Goal: Task Accomplishment & Management: Use online tool/utility

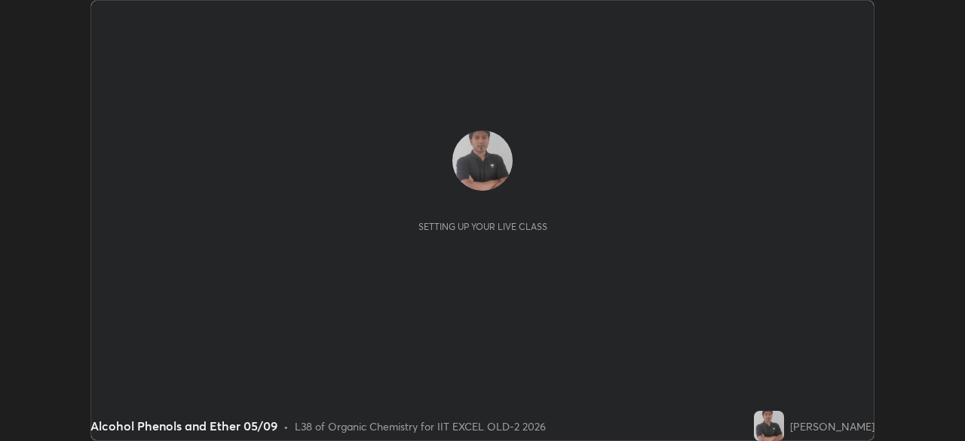
scroll to position [441, 964]
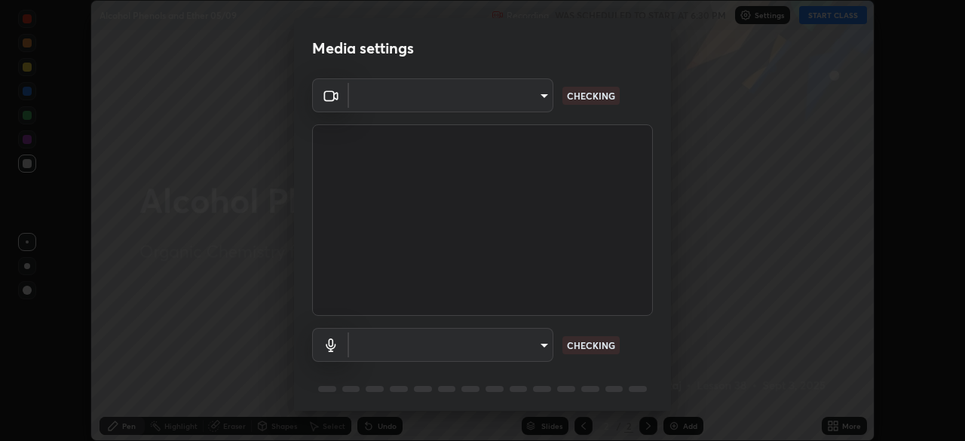
type input "a2c9e0304fea7a197325265949ed38064ec23766b16e4a4df4757bcf8ee53c87"
click at [382, 348] on body "Erase all Alcohol Phenols and Ether 05/09 Recording WAS SCHEDULED TO START AT 6…" at bounding box center [482, 220] width 965 height 441
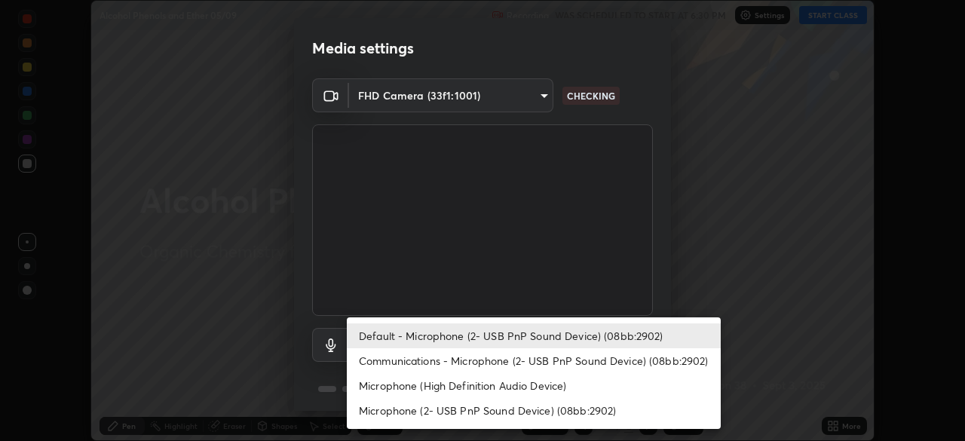
click at [403, 359] on li "Communications - Microphone (2- USB PnP Sound Device) (08bb:2902)" at bounding box center [534, 360] width 374 height 25
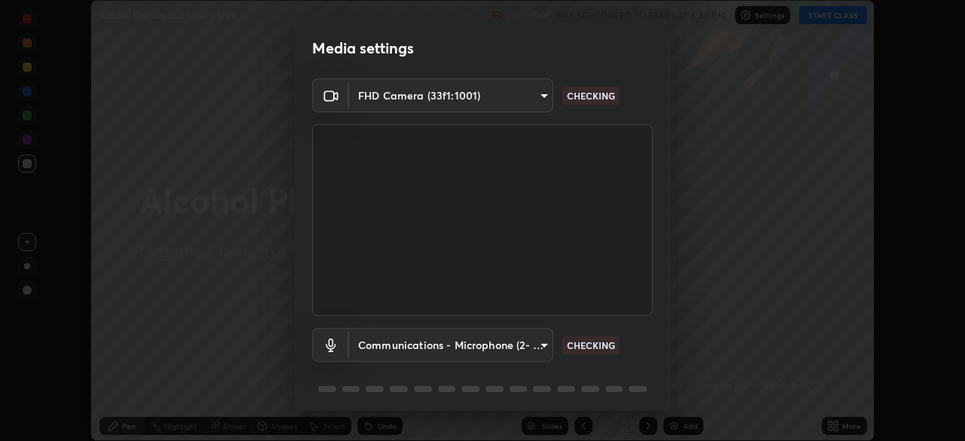
click at [390, 341] on body "Erase all Alcohol Phenols and Ether 05/09 Recording WAS SCHEDULED TO START AT 6…" at bounding box center [482, 220] width 965 height 441
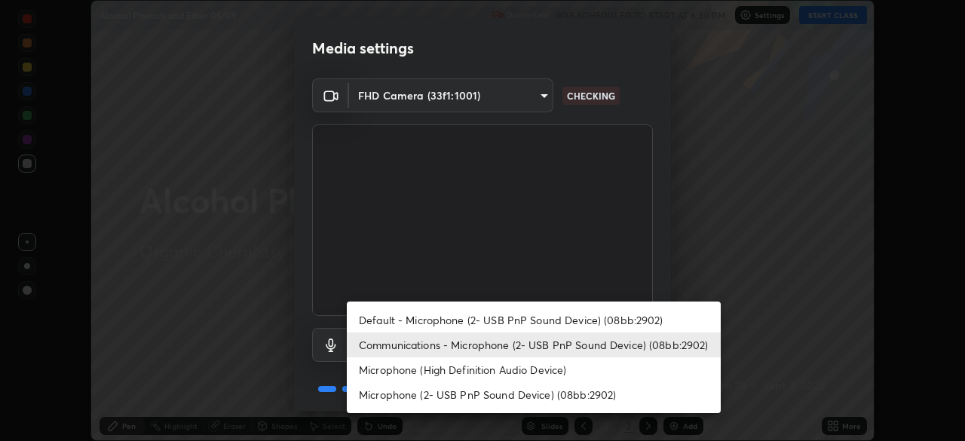
click at [388, 326] on li "Default - Microphone (2- USB PnP Sound Device) (08bb:2902)" at bounding box center [534, 320] width 374 height 25
type input "default"
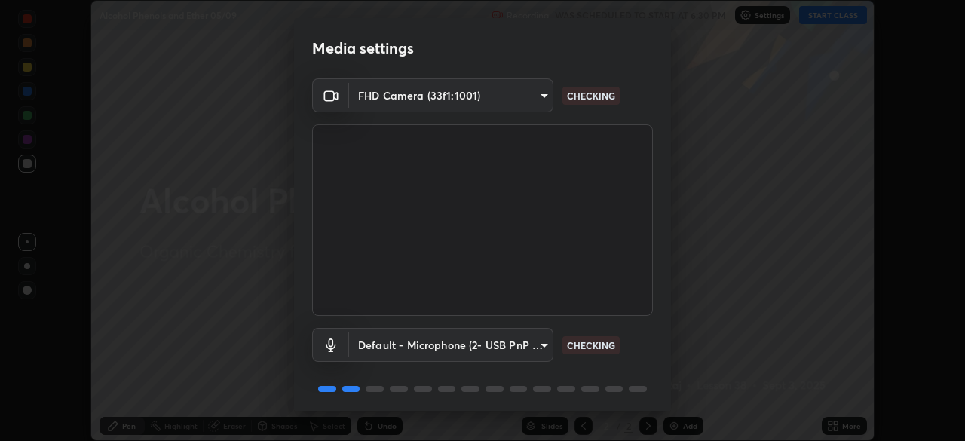
scroll to position [54, 0]
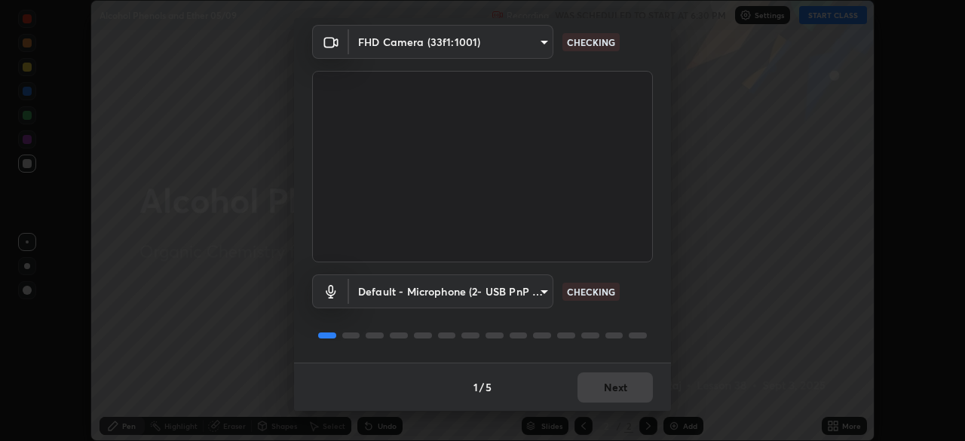
click at [610, 385] on div "1 / 5 Next" at bounding box center [482, 387] width 377 height 48
click at [615, 385] on div "1 / 5 Next" at bounding box center [482, 387] width 377 height 48
click at [619, 385] on div "1 / 5 Next" at bounding box center [482, 387] width 377 height 48
click at [620, 383] on div "1 / 5 Next" at bounding box center [482, 387] width 377 height 48
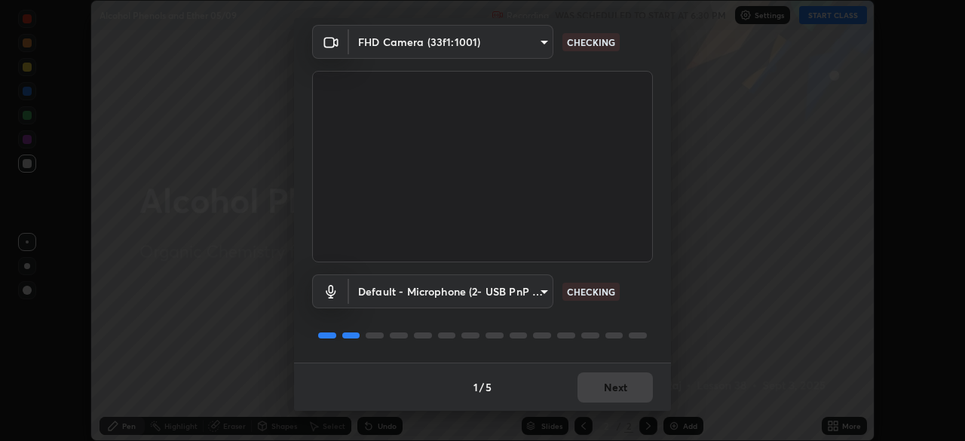
click at [621, 388] on div "1 / 5 Next" at bounding box center [482, 387] width 377 height 48
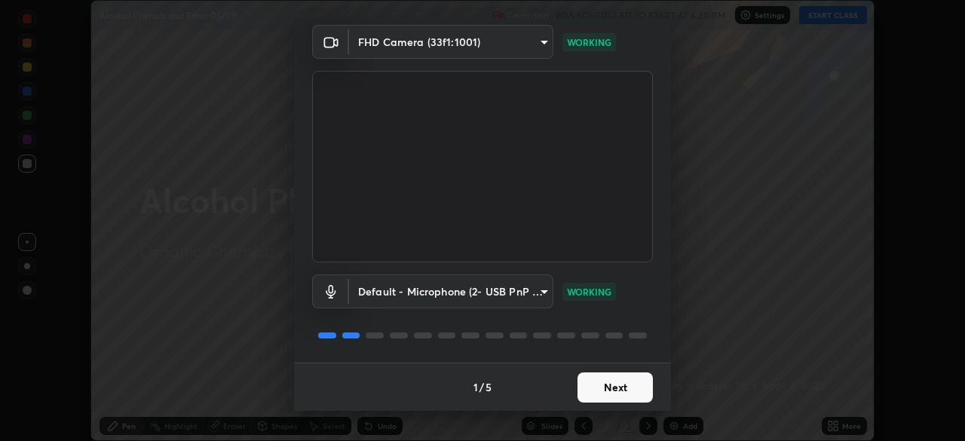
click at [616, 385] on button "Next" at bounding box center [615, 387] width 75 height 30
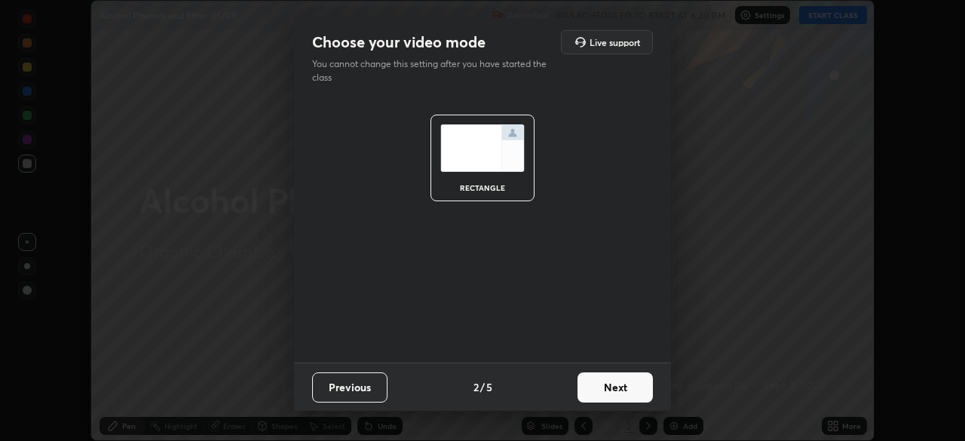
click at [622, 391] on button "Next" at bounding box center [615, 387] width 75 height 30
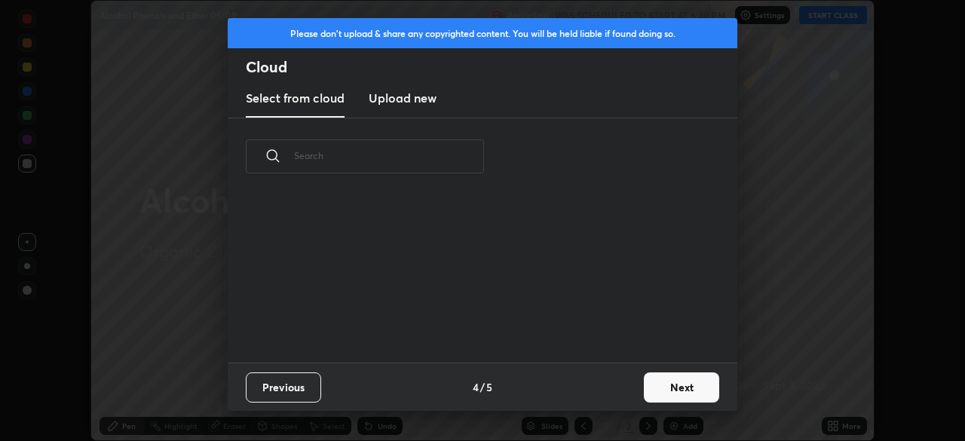
click at [645, 394] on button "Next" at bounding box center [681, 387] width 75 height 30
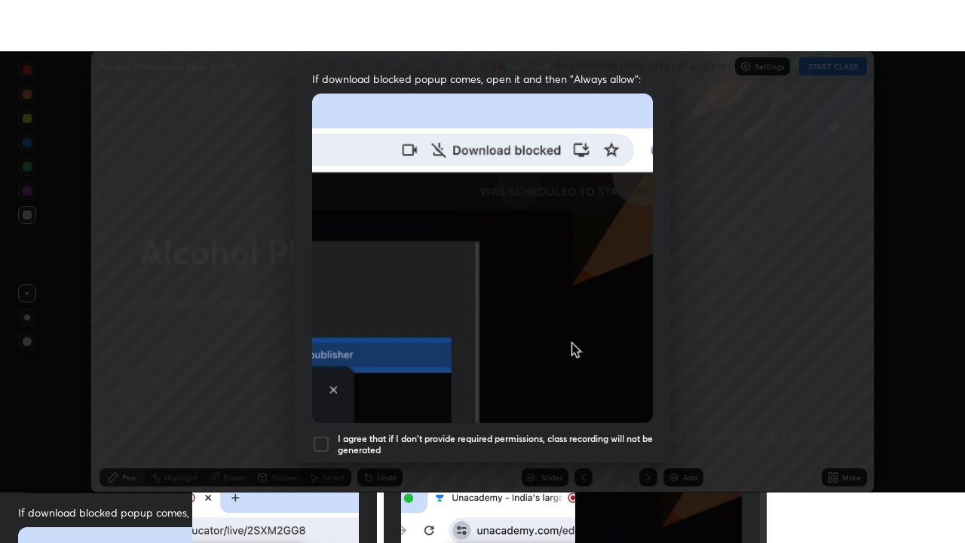
scroll to position [361, 0]
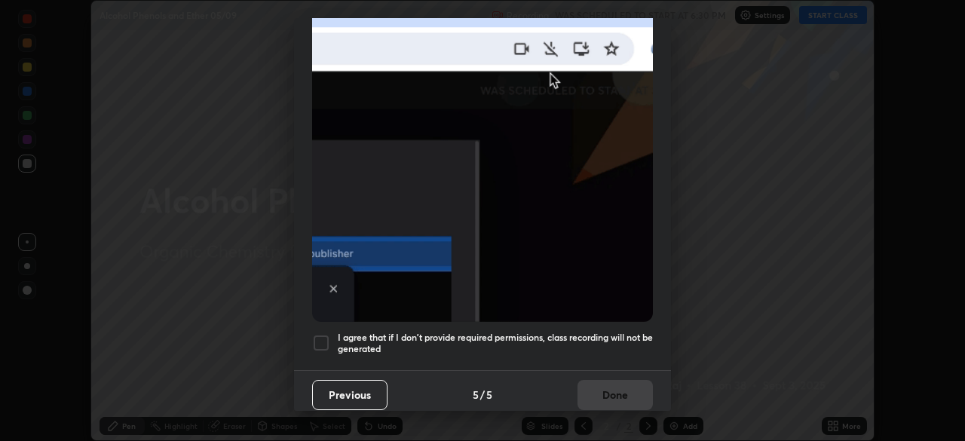
click at [328, 336] on div at bounding box center [321, 343] width 18 height 18
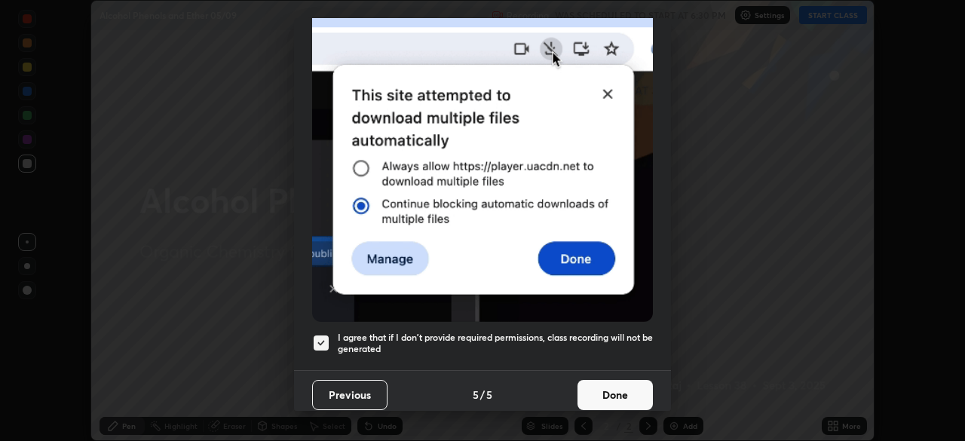
click at [618, 383] on button "Done" at bounding box center [615, 395] width 75 height 30
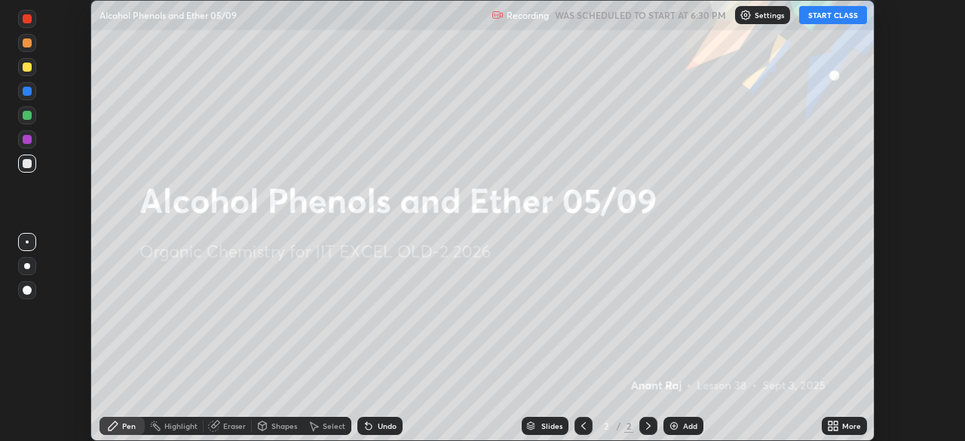
click at [830, 428] on icon at bounding box center [831, 429] width 4 height 4
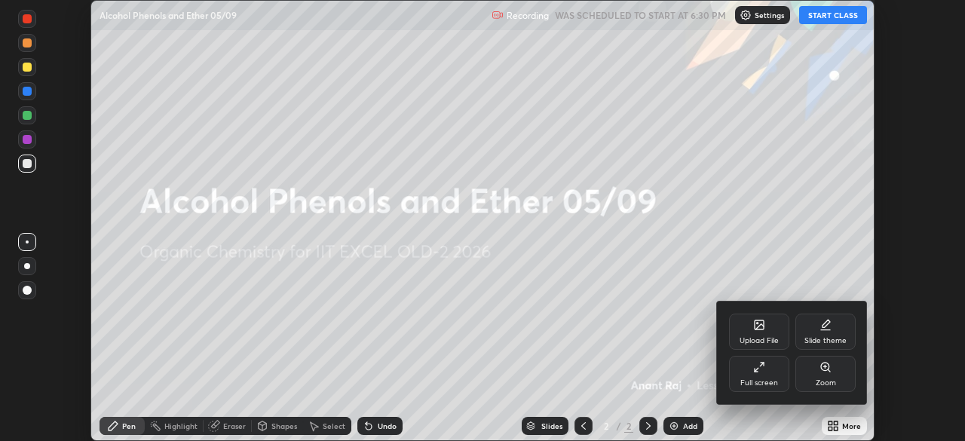
click at [755, 371] on icon at bounding box center [757, 370] width 4 height 4
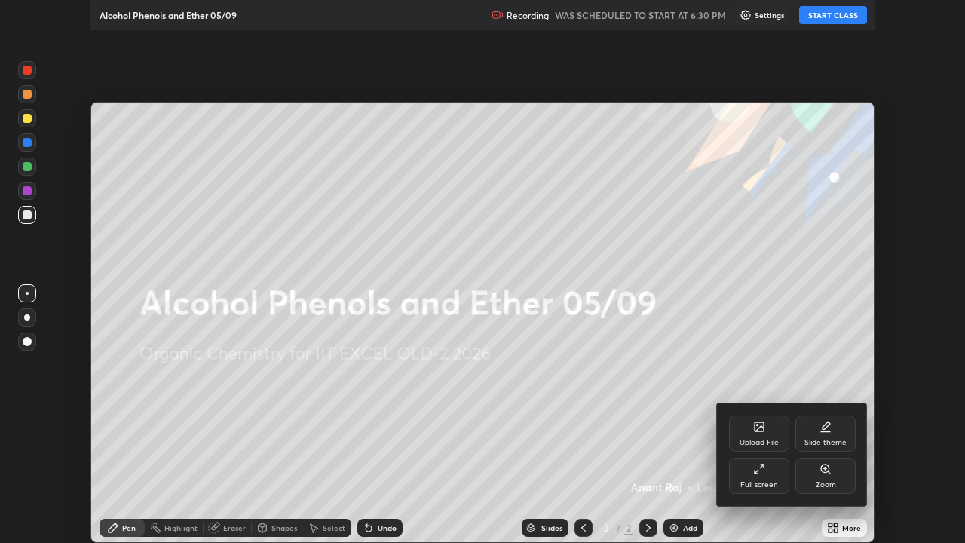
scroll to position [543, 965]
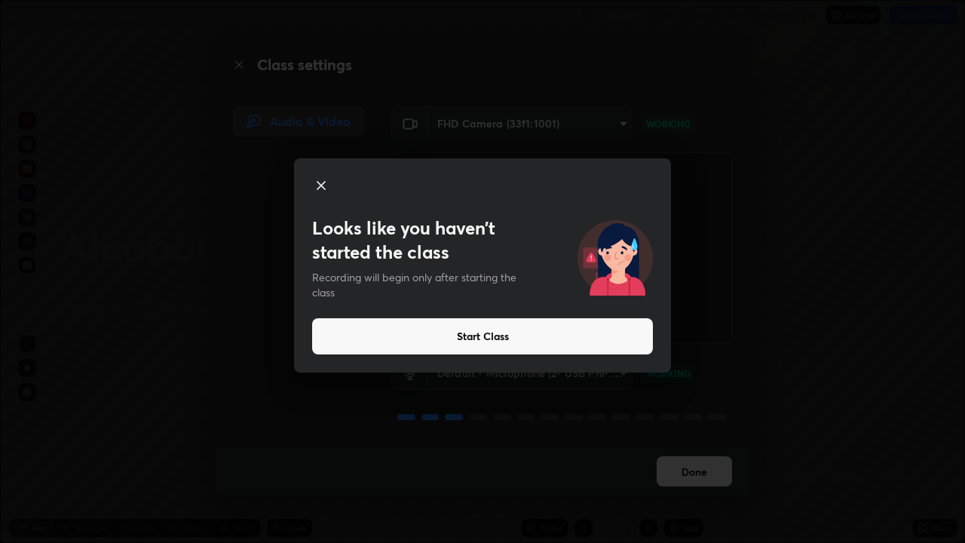
click at [489, 340] on button "Start Class" at bounding box center [482, 336] width 341 height 36
click at [480, 345] on button "Start Class" at bounding box center [482, 336] width 341 height 36
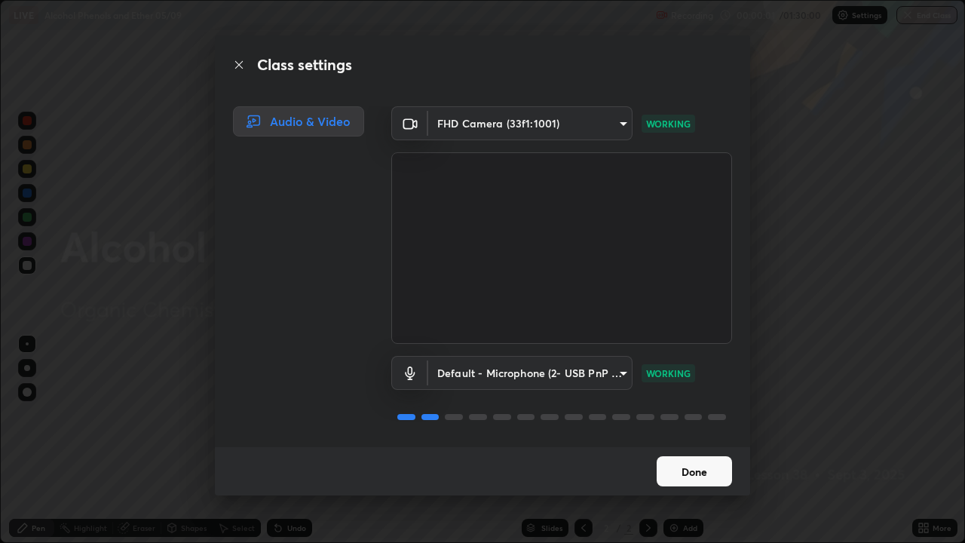
click at [658, 440] on button "Done" at bounding box center [694, 471] width 75 height 30
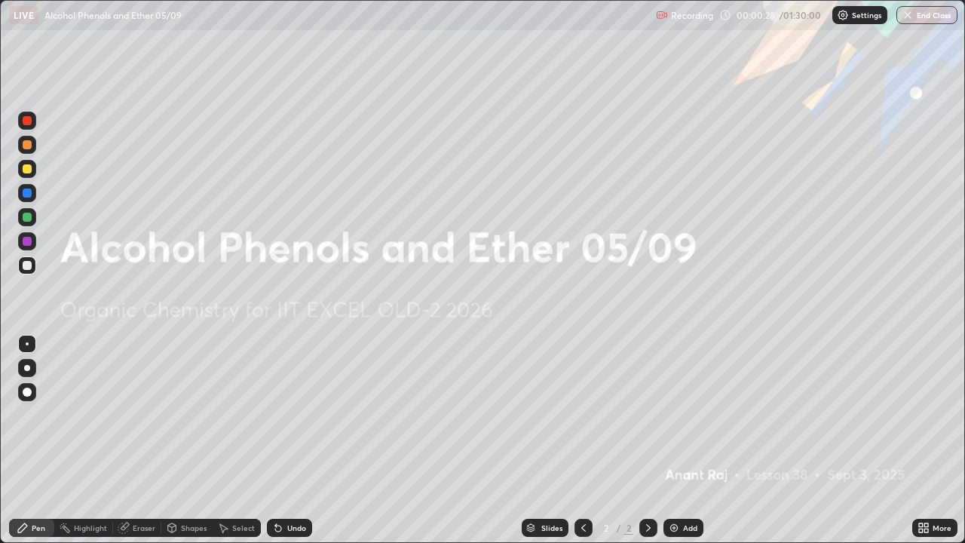
click at [926, 440] on icon at bounding box center [926, 525] width 4 height 4
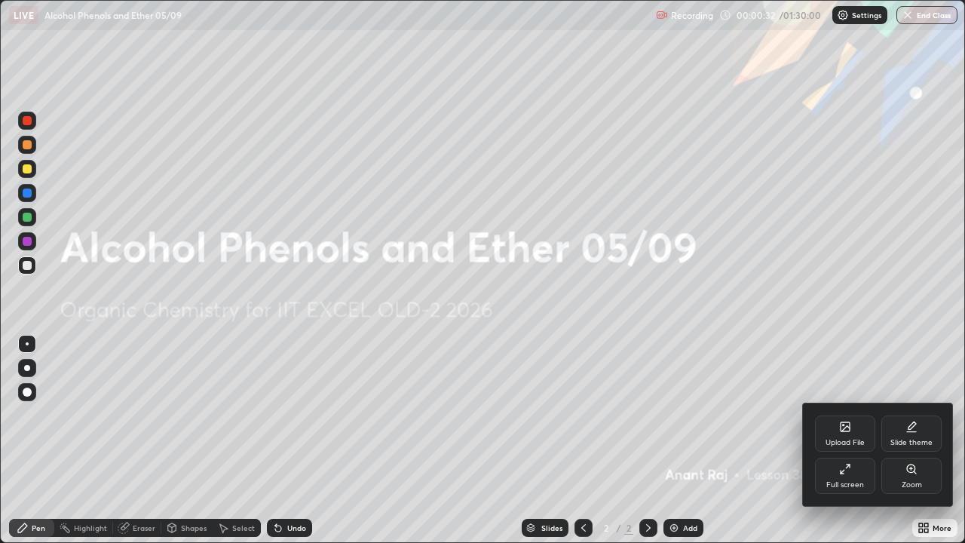
click at [850, 436] on div "Upload File" at bounding box center [845, 433] width 60 height 36
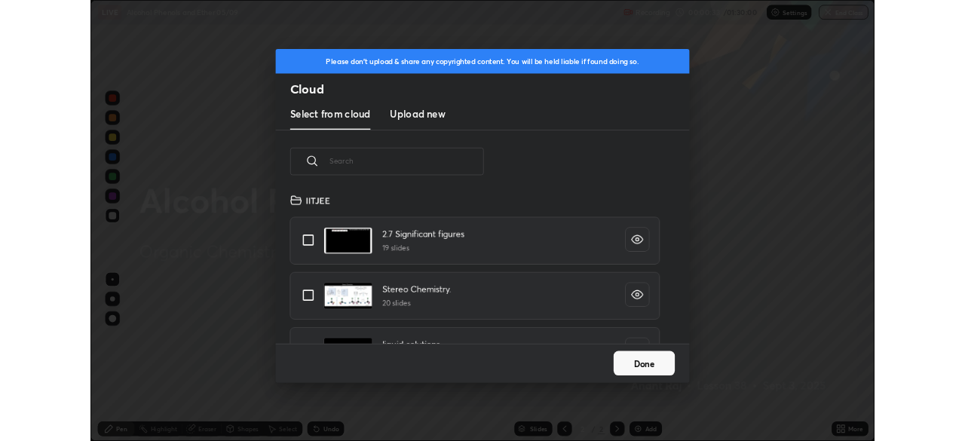
scroll to position [185, 484]
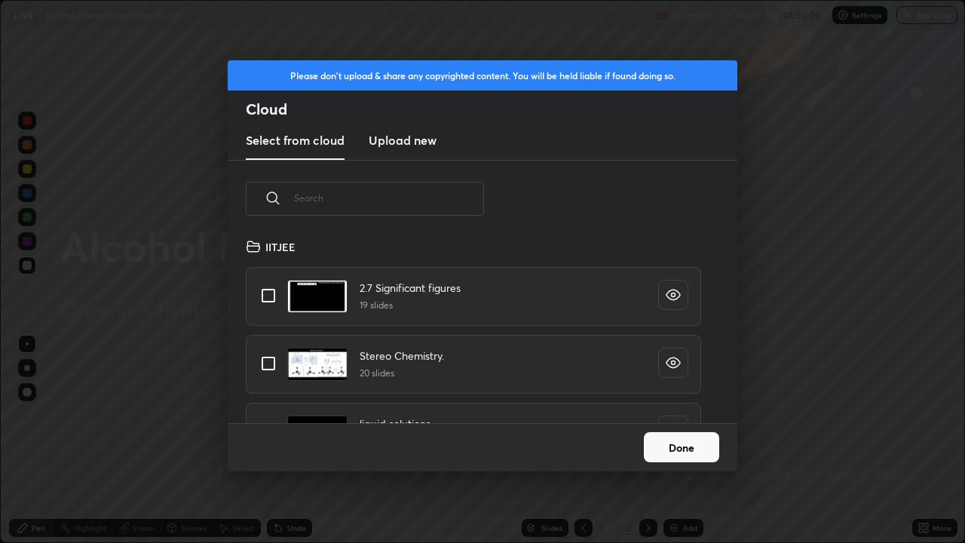
click at [410, 149] on new "Upload new" at bounding box center [403, 141] width 68 height 38
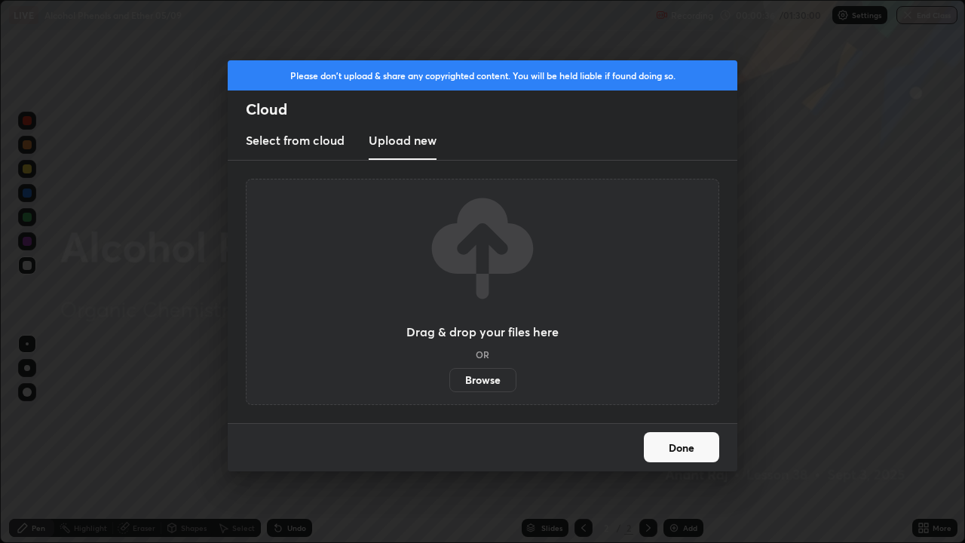
click at [492, 382] on label "Browse" at bounding box center [482, 380] width 67 height 24
click at [449, 382] on input "Browse" at bounding box center [449, 380] width 0 height 24
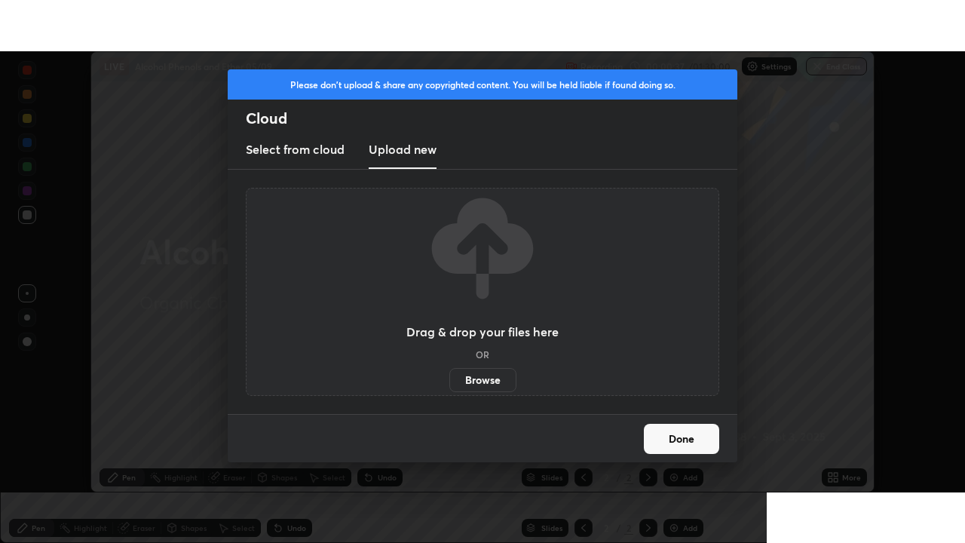
scroll to position [74960, 74436]
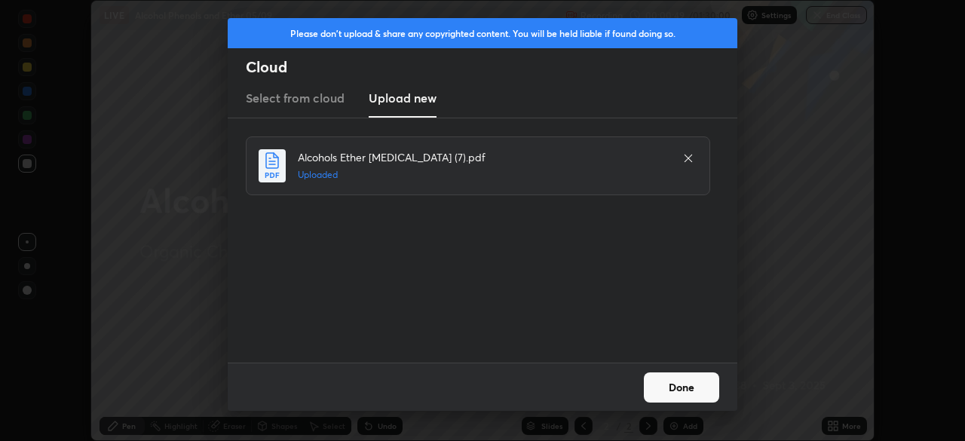
click at [694, 395] on button "Done" at bounding box center [681, 387] width 75 height 30
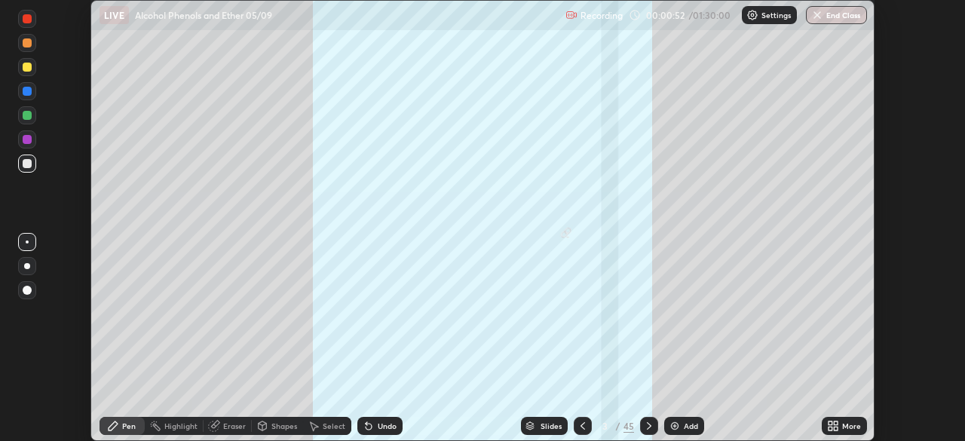
click at [835, 428] on icon at bounding box center [836, 429] width 4 height 4
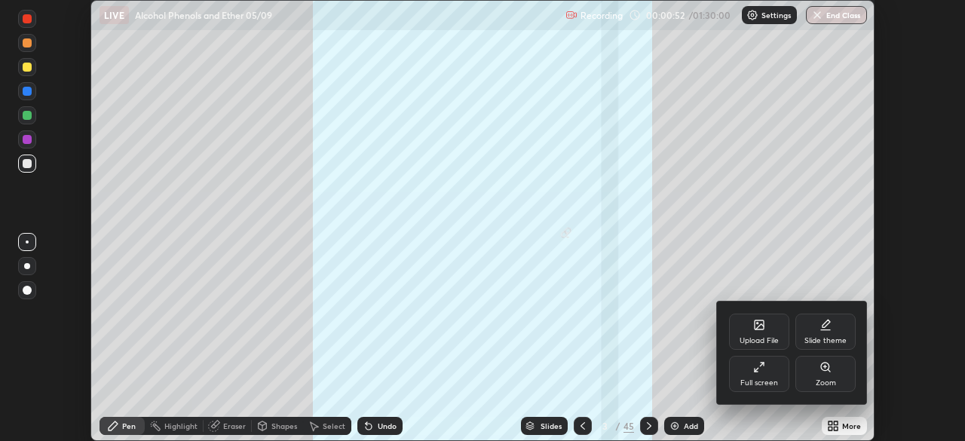
click at [782, 372] on div "Full screen" at bounding box center [759, 374] width 60 height 36
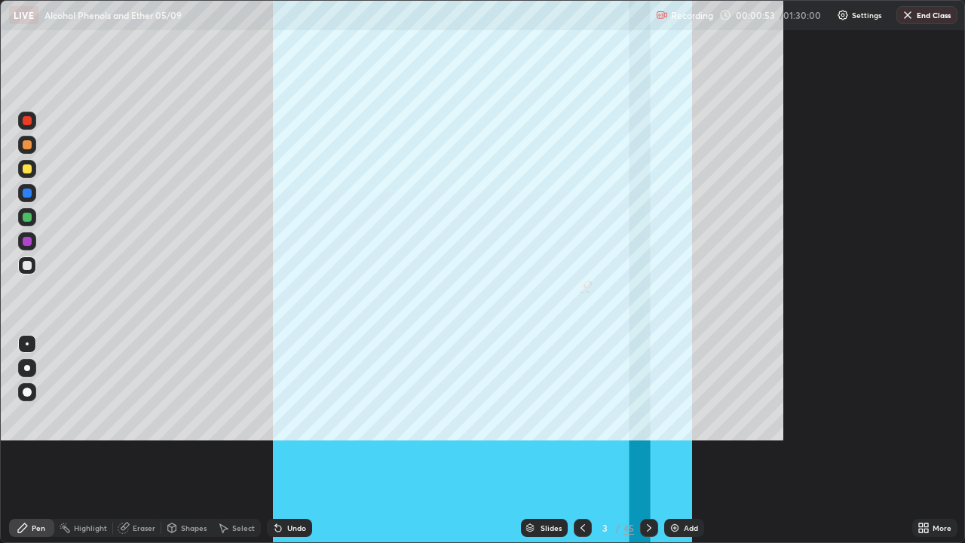
scroll to position [543, 965]
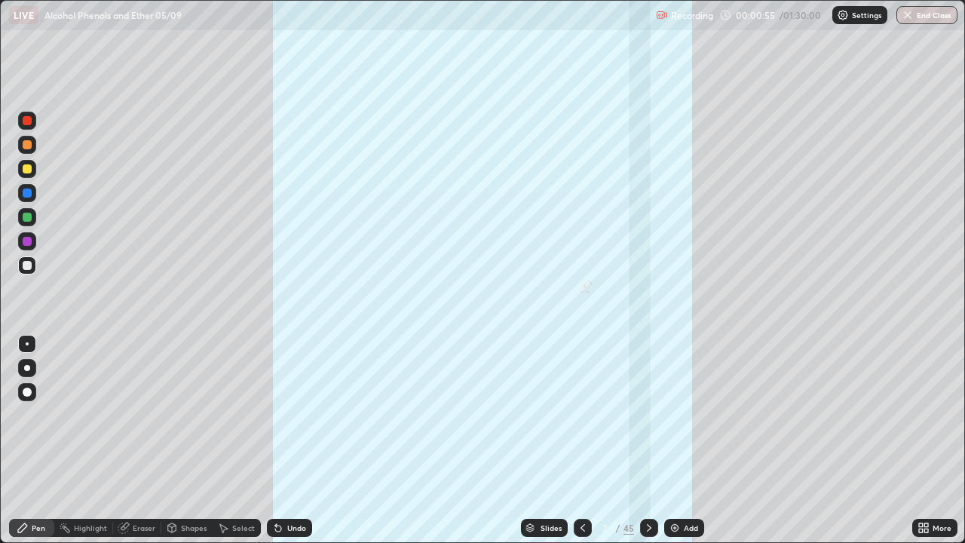
click at [630, 440] on div "45" at bounding box center [629, 528] width 11 height 14
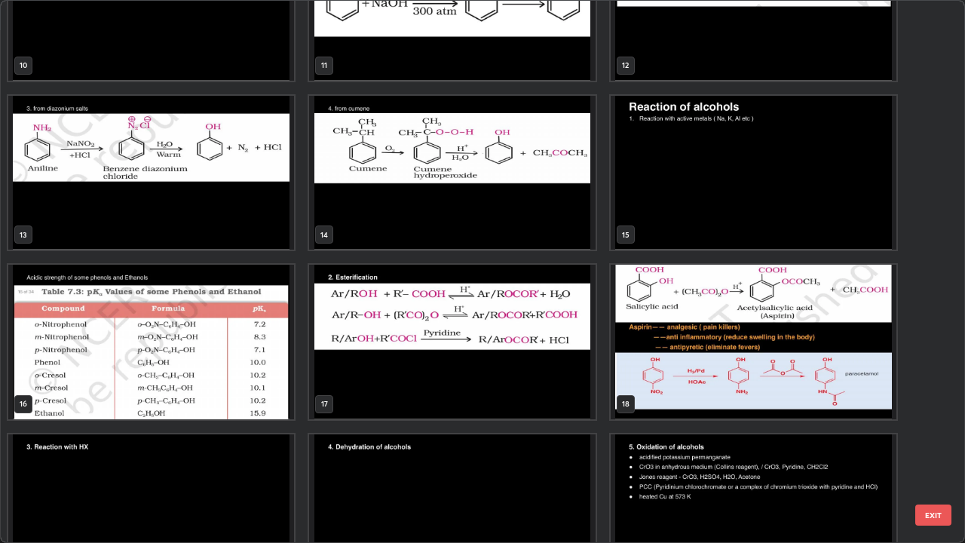
scroll to position [593, 0]
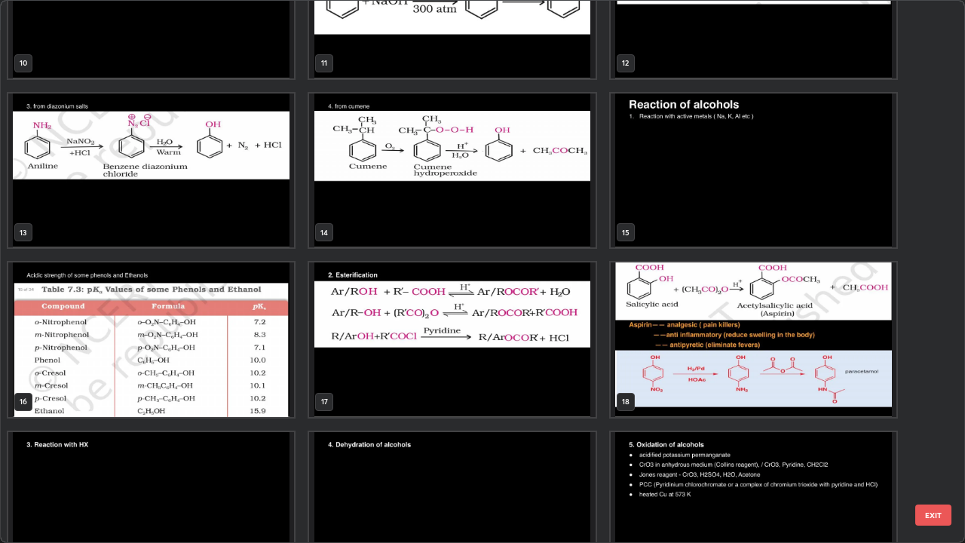
click at [249, 382] on img "grid" at bounding box center [151, 339] width 286 height 155
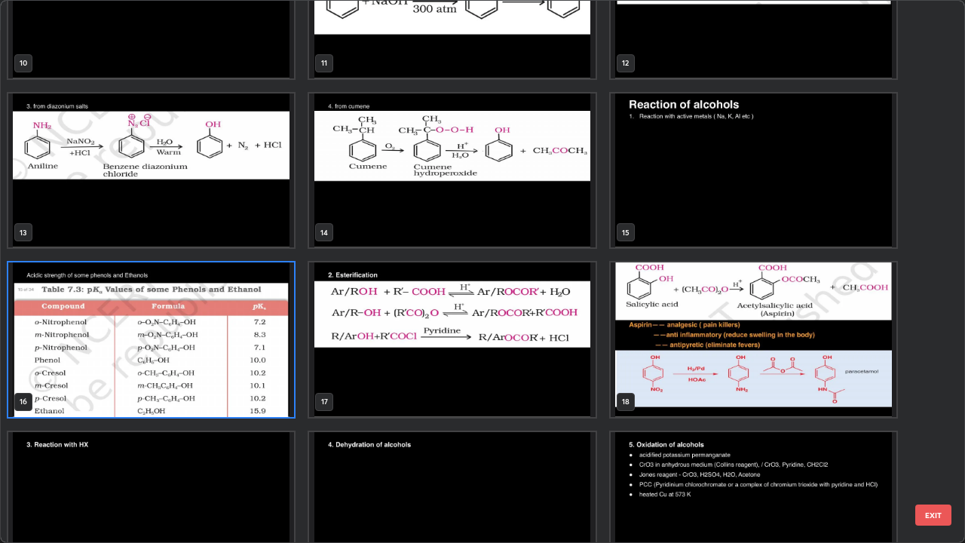
click at [242, 380] on img "grid" at bounding box center [151, 339] width 286 height 155
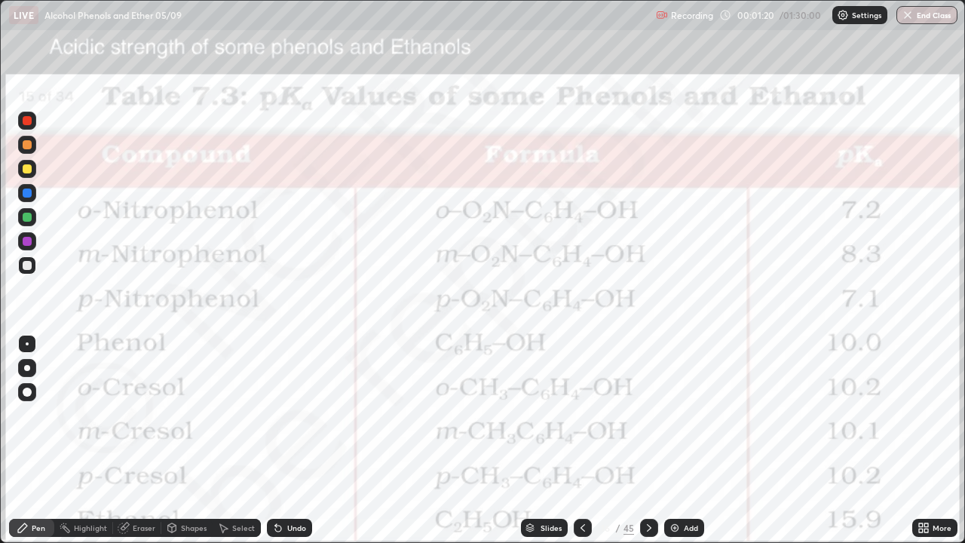
click at [241, 374] on img "grid" at bounding box center [151, 339] width 286 height 155
click at [647, 440] on icon at bounding box center [649, 528] width 12 height 12
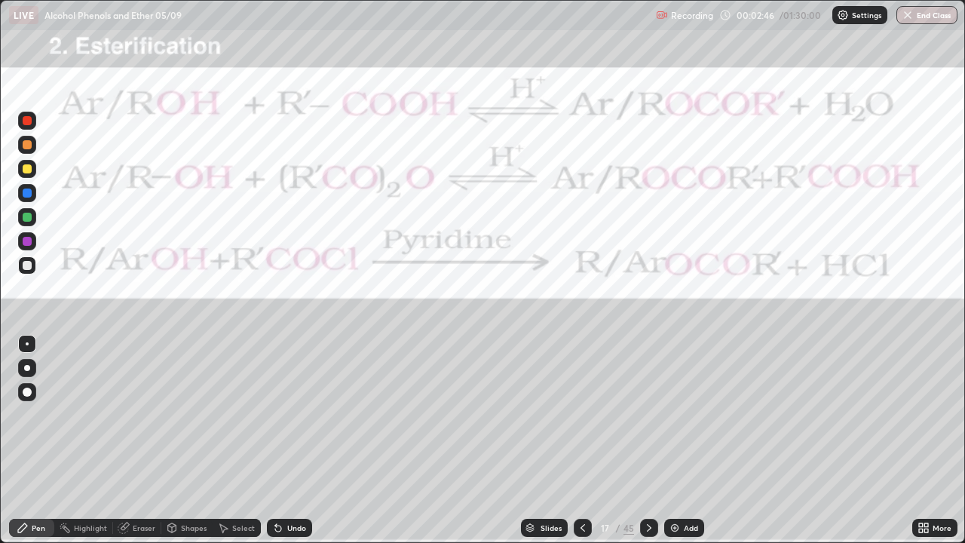
click at [77, 440] on div "Highlight" at bounding box center [90, 528] width 33 height 8
click at [39, 440] on div "Pen" at bounding box center [39, 528] width 14 height 8
click at [284, 440] on div "Undo" at bounding box center [289, 528] width 45 height 18
click at [86, 440] on div "Highlight" at bounding box center [90, 528] width 33 height 8
click at [29, 123] on div at bounding box center [27, 120] width 9 height 9
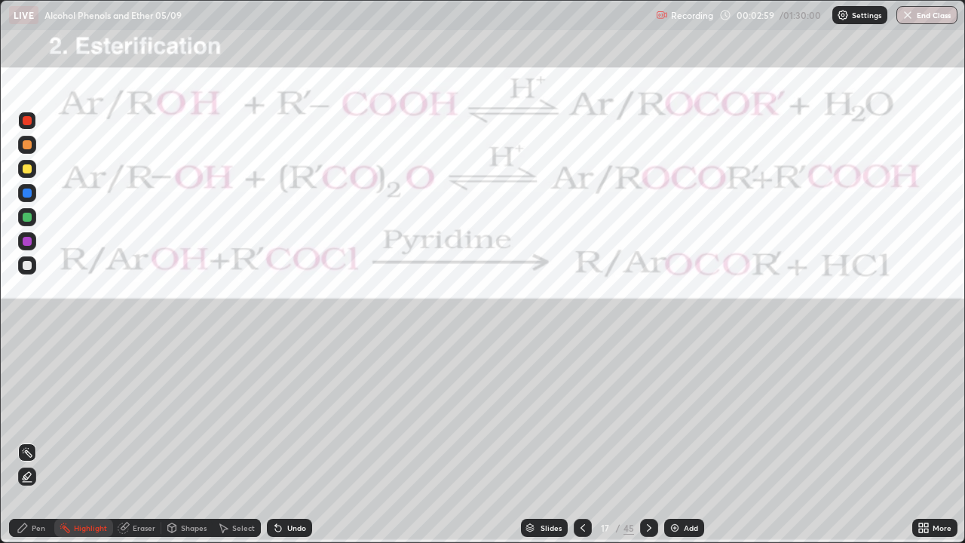
click at [27, 440] on icon at bounding box center [27, 453] width 2 height 2
click at [43, 440] on div "Pen" at bounding box center [39, 528] width 14 height 8
click at [27, 265] on div at bounding box center [27, 265] width 9 height 9
click at [670, 440] on img at bounding box center [675, 528] width 12 height 12
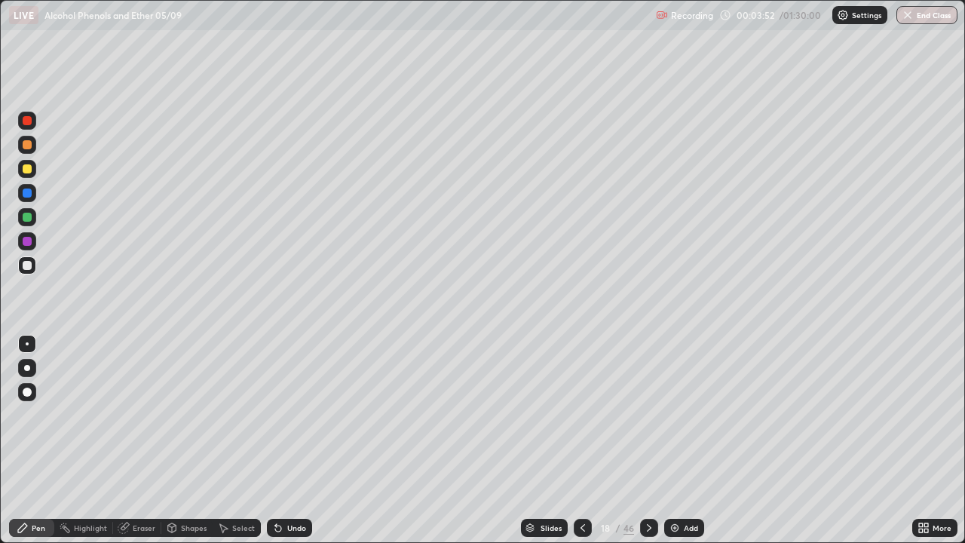
click at [29, 266] on div at bounding box center [27, 265] width 9 height 9
click at [284, 440] on div "Undo" at bounding box center [289, 528] width 45 height 18
click at [288, 440] on div "Undo" at bounding box center [296, 528] width 19 height 8
click at [275, 440] on icon at bounding box center [278, 529] width 6 height 6
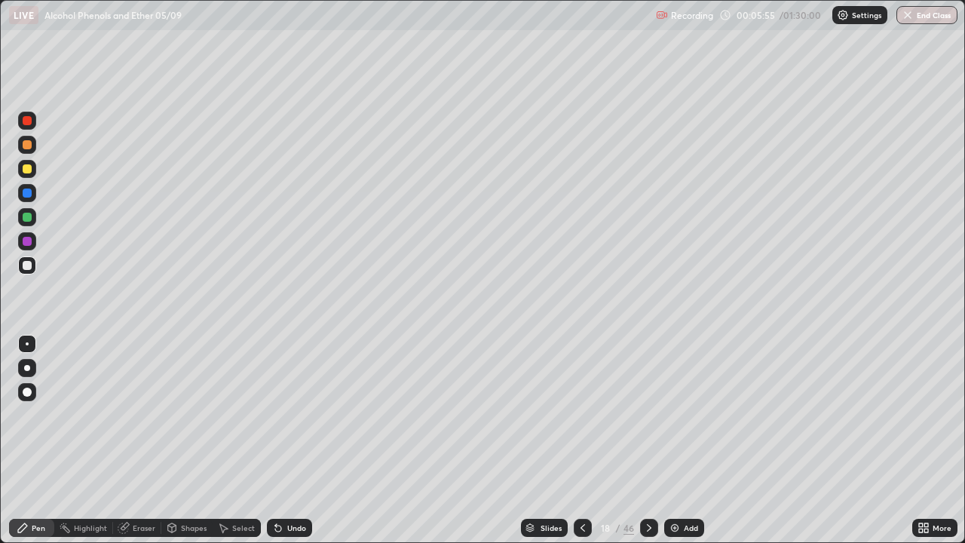
click at [27, 170] on div at bounding box center [27, 168] width 9 height 9
click at [287, 440] on div "Undo" at bounding box center [296, 528] width 19 height 8
click at [291, 440] on div "Undo" at bounding box center [296, 528] width 19 height 8
click at [26, 337] on div at bounding box center [27, 344] width 18 height 18
click at [27, 266] on div at bounding box center [27, 265] width 9 height 9
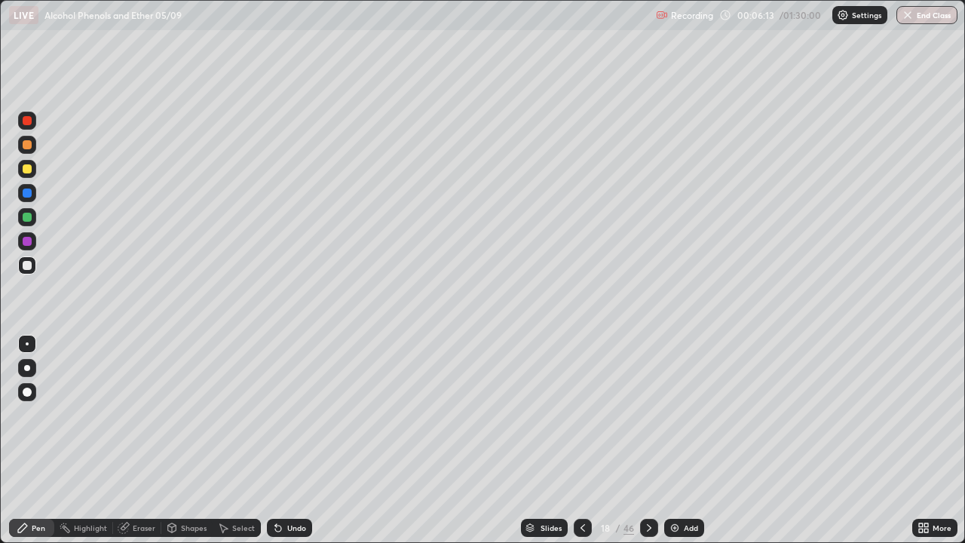
click at [29, 219] on div at bounding box center [27, 217] width 9 height 9
click at [29, 268] on div at bounding box center [27, 265] width 9 height 9
click at [241, 440] on div "Select" at bounding box center [243, 528] width 23 height 8
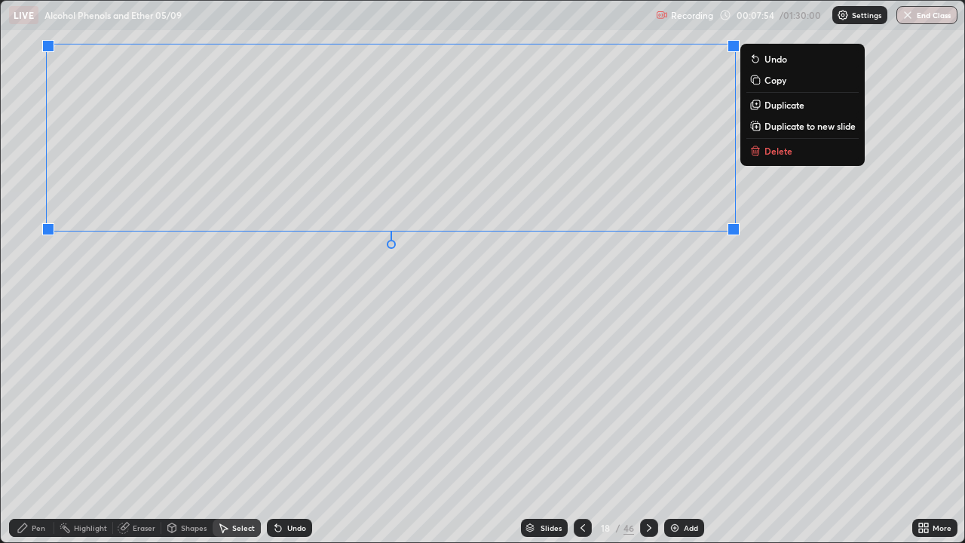
click at [42, 440] on div "Pen" at bounding box center [39, 528] width 14 height 8
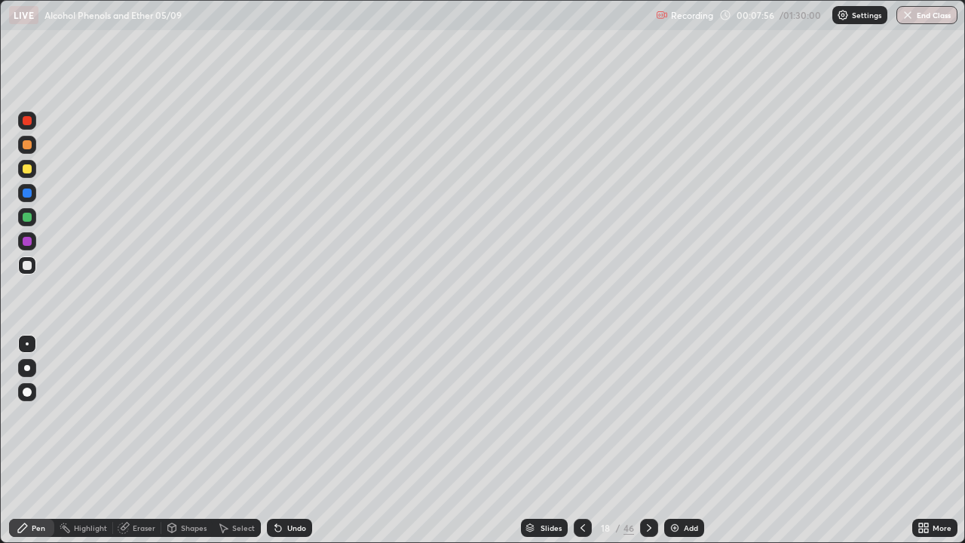
click at [27, 269] on div at bounding box center [27, 265] width 9 height 9
click at [280, 440] on icon at bounding box center [278, 528] width 12 height 12
click at [287, 440] on div "Undo" at bounding box center [296, 528] width 19 height 8
click at [39, 440] on div "Pen" at bounding box center [39, 528] width 14 height 8
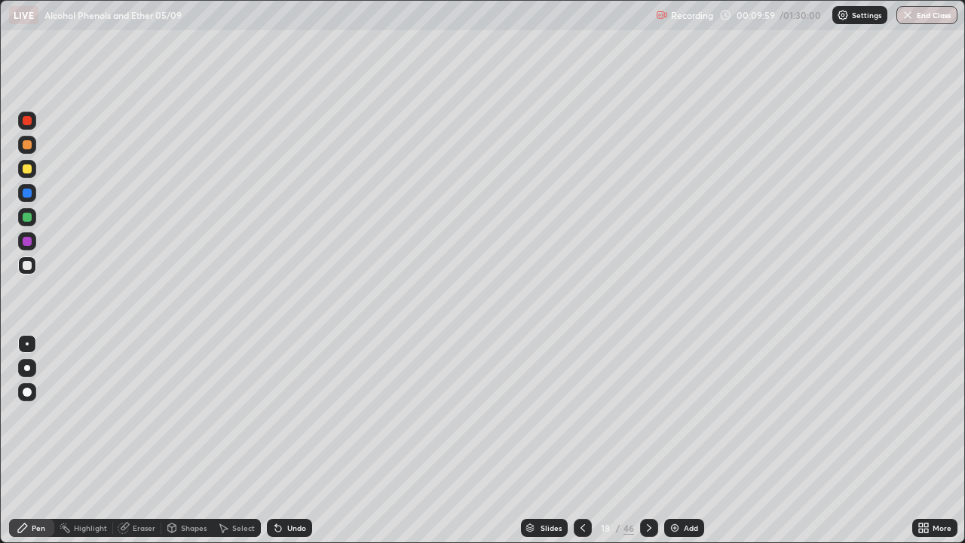
click at [292, 440] on div "Undo" at bounding box center [296, 528] width 19 height 8
click at [296, 440] on div "Undo" at bounding box center [289, 528] width 45 height 18
click at [293, 440] on div "Undo" at bounding box center [296, 528] width 19 height 8
click at [294, 440] on div "Undo" at bounding box center [296, 528] width 19 height 8
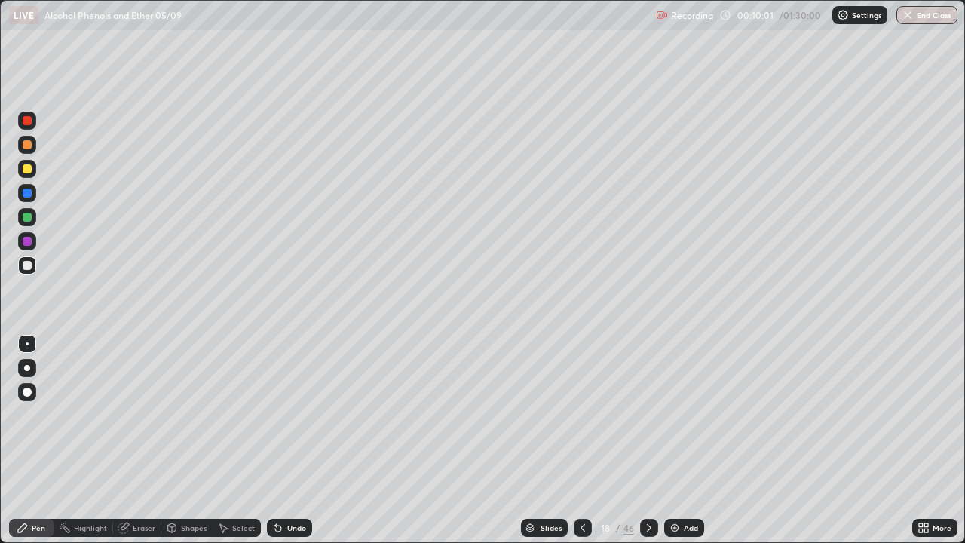
click at [294, 440] on div "Undo" at bounding box center [296, 528] width 19 height 8
click at [287, 440] on div "Undo" at bounding box center [296, 528] width 19 height 8
click at [290, 440] on div "Undo" at bounding box center [289, 528] width 45 height 18
click at [290, 440] on div "Undo" at bounding box center [296, 528] width 19 height 8
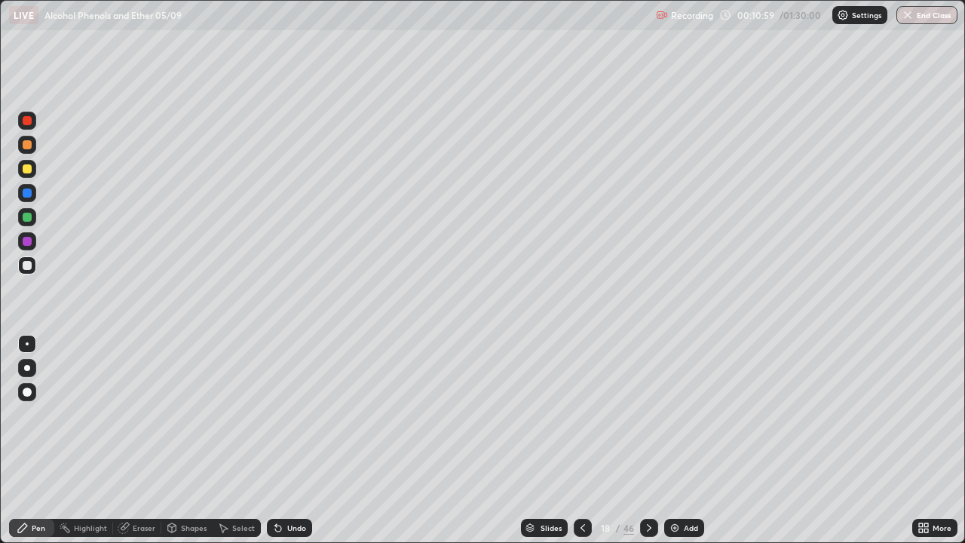
click at [289, 440] on div "Undo" at bounding box center [296, 528] width 19 height 8
click at [287, 440] on div "Undo" at bounding box center [296, 528] width 19 height 8
click at [141, 440] on div "Eraser" at bounding box center [144, 528] width 23 height 8
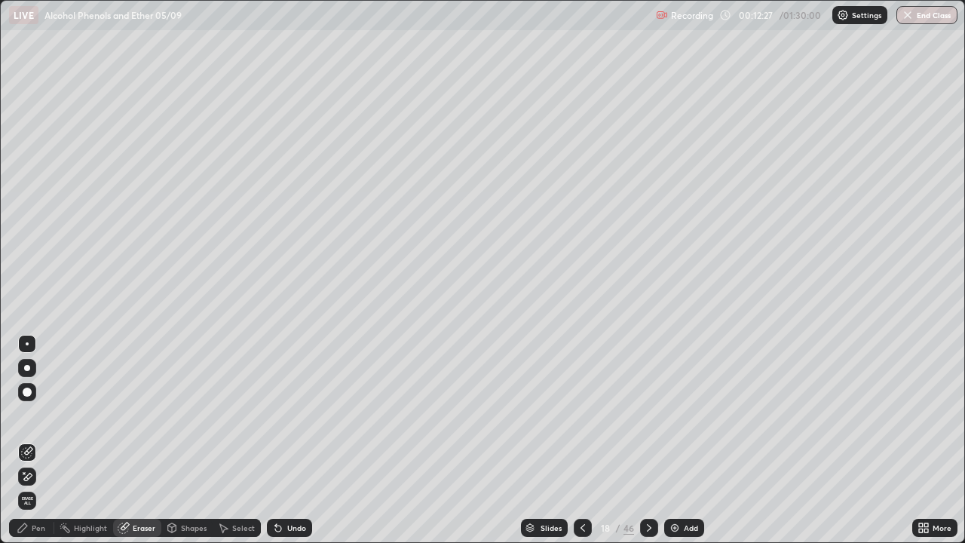
click at [38, 440] on div "Pen" at bounding box center [39, 528] width 14 height 8
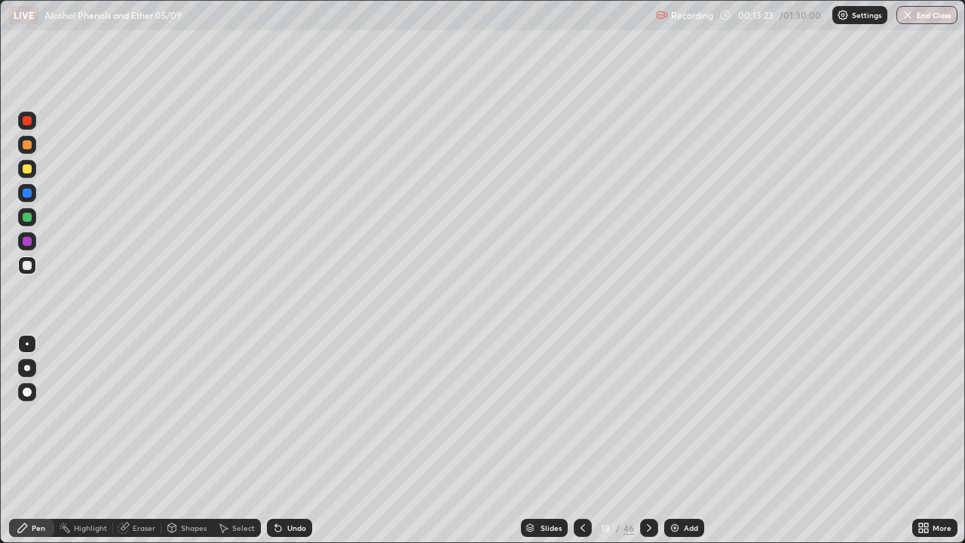
click at [40, 440] on div "Pen" at bounding box center [39, 528] width 14 height 8
click at [26, 263] on div at bounding box center [27, 265] width 9 height 9
click at [92, 440] on div "Highlight" at bounding box center [90, 528] width 33 height 8
click at [31, 216] on div at bounding box center [27, 217] width 9 height 9
click at [35, 440] on div "Pen" at bounding box center [39, 528] width 14 height 8
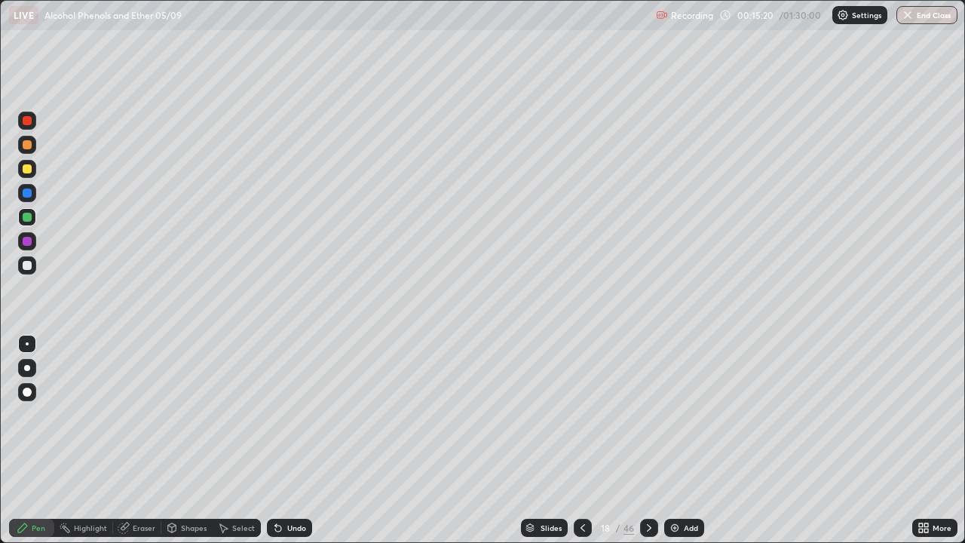
click at [27, 219] on div at bounding box center [27, 217] width 9 height 9
click at [41, 440] on div "Pen" at bounding box center [39, 528] width 14 height 8
click at [29, 265] on div at bounding box center [27, 265] width 9 height 9
click at [648, 440] on icon at bounding box center [649, 528] width 12 height 12
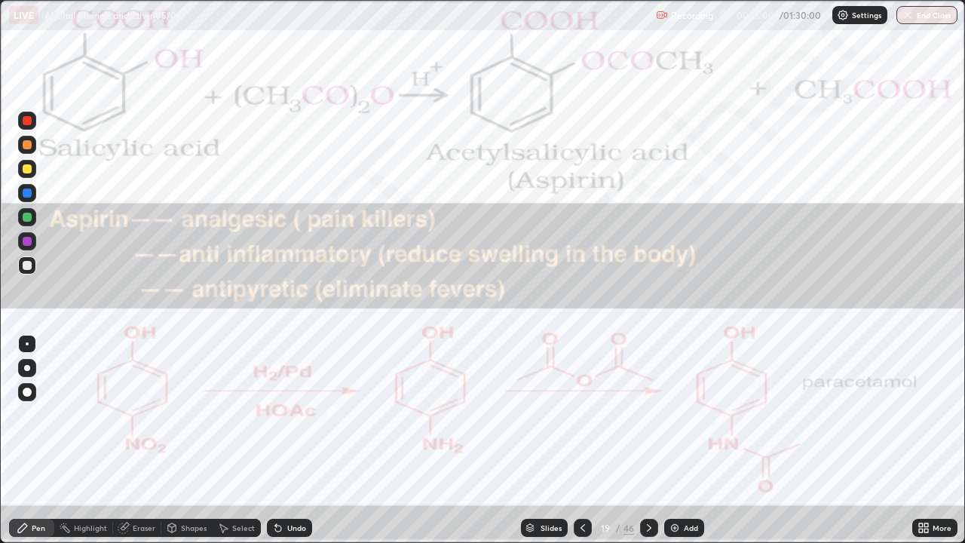
click at [581, 440] on icon at bounding box center [583, 528] width 12 height 12
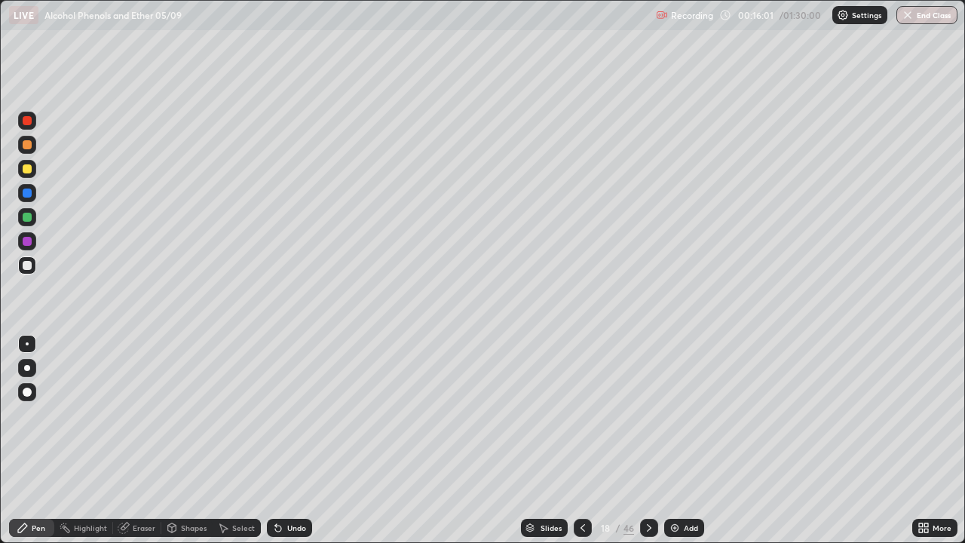
click at [676, 440] on img at bounding box center [675, 528] width 12 height 12
click at [32, 173] on div at bounding box center [27, 169] width 18 height 18
click at [287, 440] on div "Undo" at bounding box center [289, 528] width 45 height 18
click at [289, 440] on div "Undo" at bounding box center [296, 528] width 19 height 8
click at [287, 440] on div "Undo" at bounding box center [296, 528] width 19 height 8
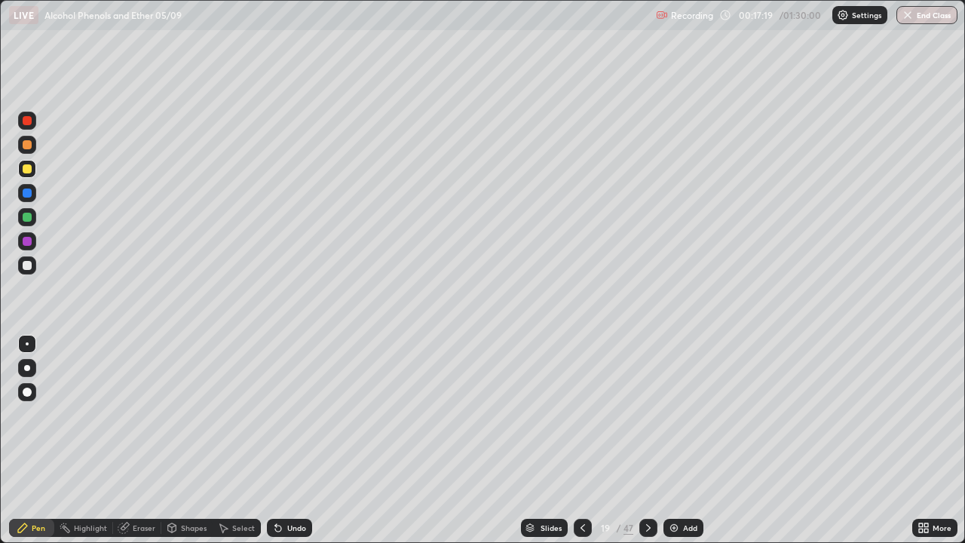
click at [35, 440] on div "Pen" at bounding box center [39, 528] width 14 height 8
click at [579, 440] on icon at bounding box center [583, 528] width 12 height 12
click at [95, 440] on div "Highlight" at bounding box center [90, 528] width 33 height 8
click at [648, 440] on icon at bounding box center [648, 528] width 5 height 8
click at [32, 265] on div at bounding box center [27, 265] width 18 height 18
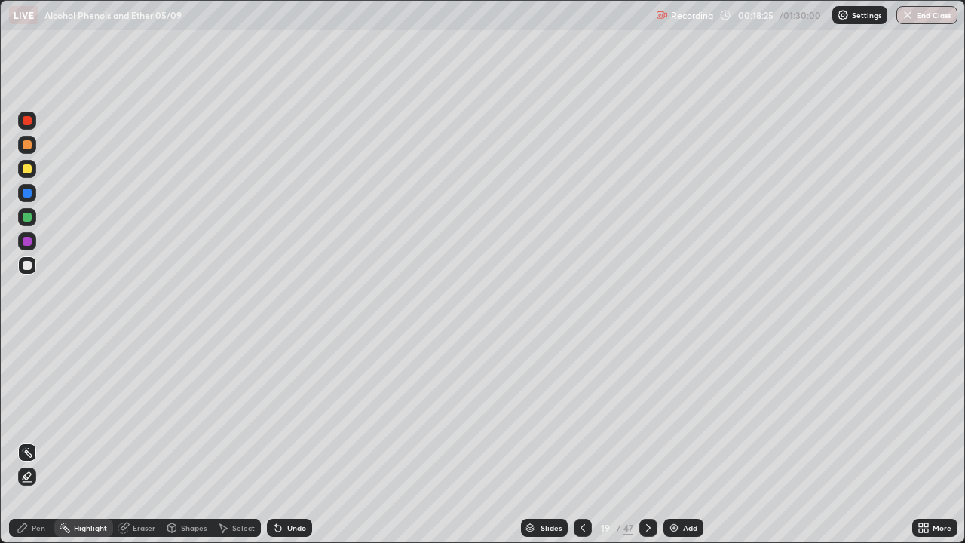
click at [35, 440] on div "Pen" at bounding box center [39, 528] width 14 height 8
click at [287, 440] on div "Undo" at bounding box center [296, 528] width 19 height 8
click at [291, 440] on div "Undo" at bounding box center [296, 528] width 19 height 8
click at [295, 440] on div "Undo" at bounding box center [296, 528] width 19 height 8
click at [674, 440] on img at bounding box center [674, 528] width 12 height 12
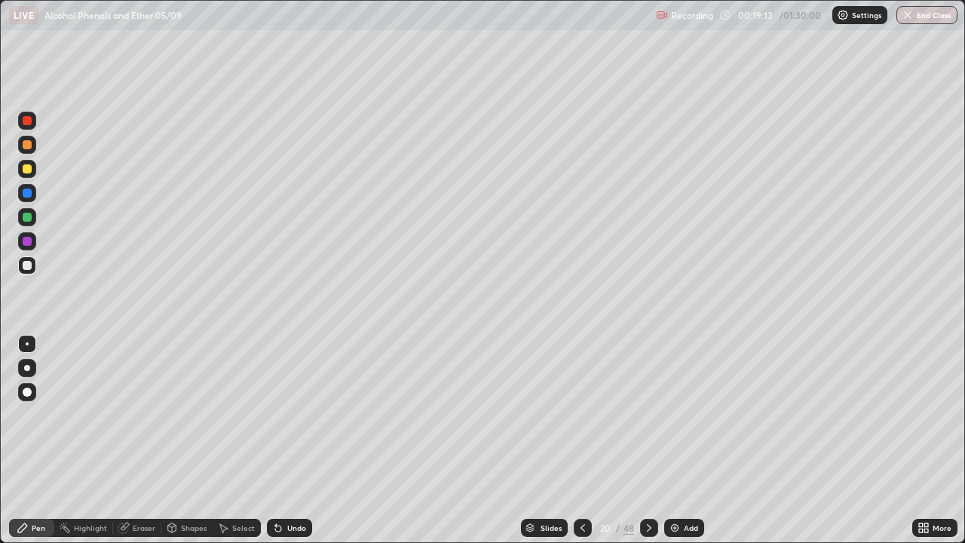
click at [284, 440] on div "Undo" at bounding box center [289, 528] width 45 height 18
click at [27, 170] on div at bounding box center [27, 168] width 9 height 9
click at [27, 344] on div at bounding box center [27, 343] width 3 height 3
click at [293, 440] on div "Undo" at bounding box center [289, 528] width 45 height 18
click at [28, 265] on div at bounding box center [27, 265] width 9 height 9
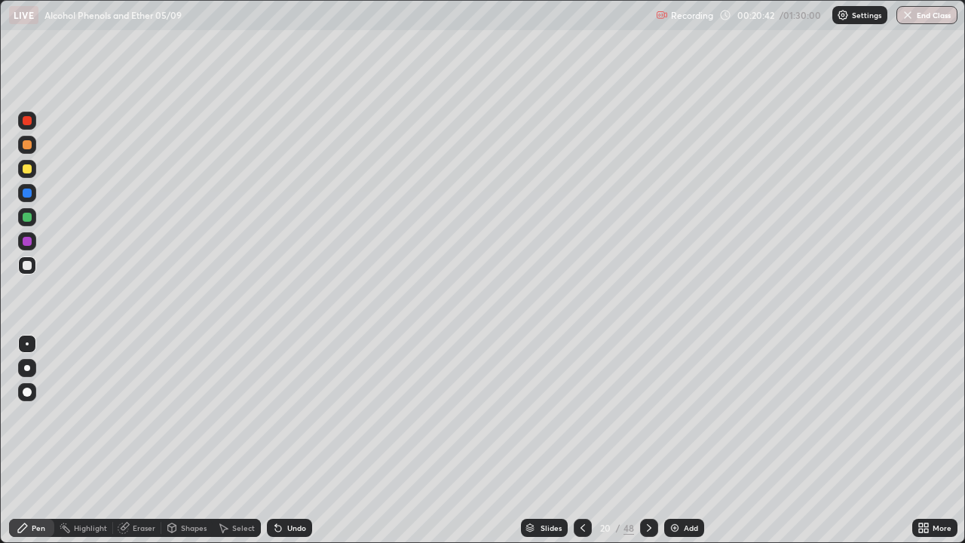
click at [32, 266] on div at bounding box center [27, 265] width 18 height 18
click at [289, 440] on div "Undo" at bounding box center [296, 528] width 19 height 8
click at [27, 344] on div at bounding box center [27, 343] width 3 height 3
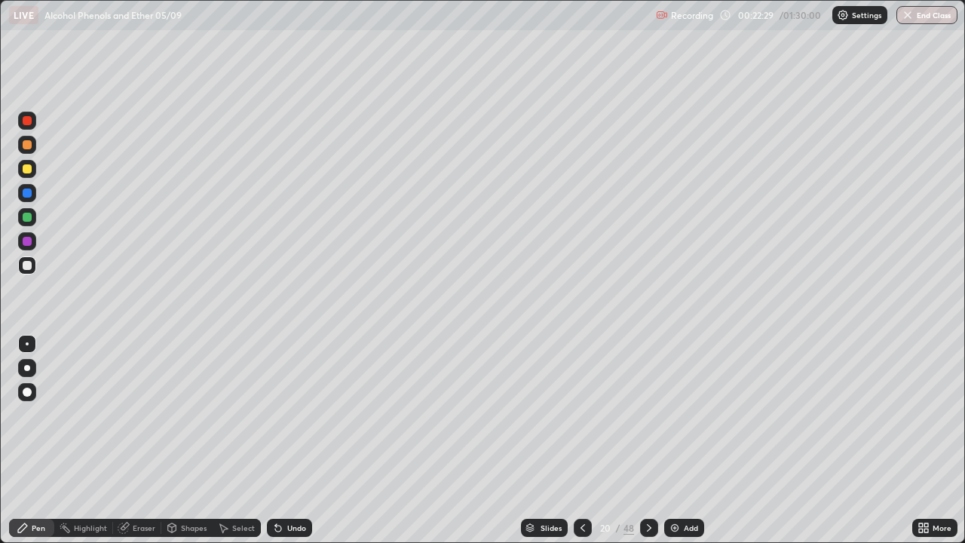
click at [677, 440] on img at bounding box center [675, 528] width 12 height 12
click at [581, 440] on icon at bounding box center [583, 528] width 12 height 12
click at [583, 440] on icon at bounding box center [583, 528] width 12 height 12
click at [31, 194] on div at bounding box center [27, 193] width 9 height 9
click at [646, 440] on icon at bounding box center [649, 528] width 12 height 12
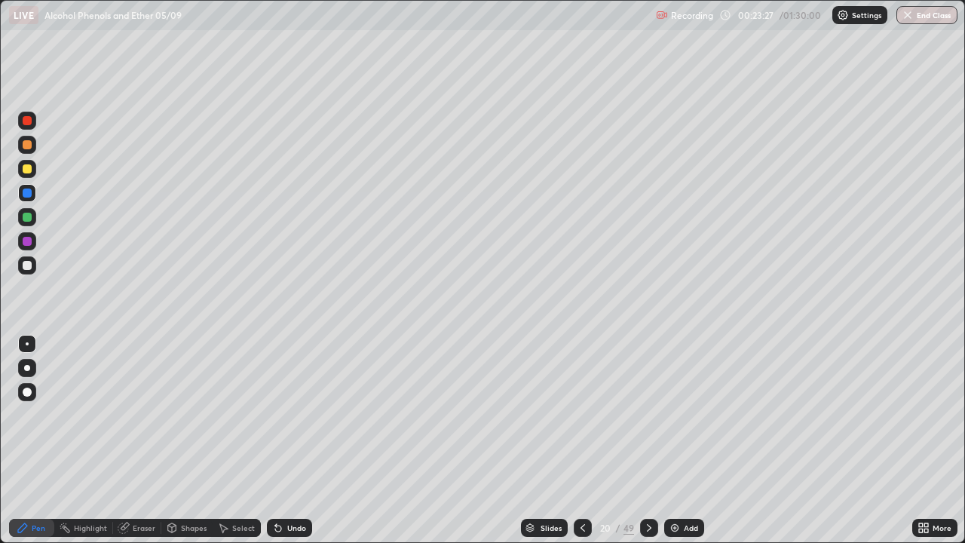
click at [647, 440] on icon at bounding box center [649, 528] width 12 height 12
click at [29, 168] on div at bounding box center [27, 168] width 9 height 9
click at [581, 440] on icon at bounding box center [583, 528] width 5 height 8
click at [579, 440] on icon at bounding box center [583, 528] width 12 height 12
click at [583, 440] on icon at bounding box center [583, 528] width 5 height 8
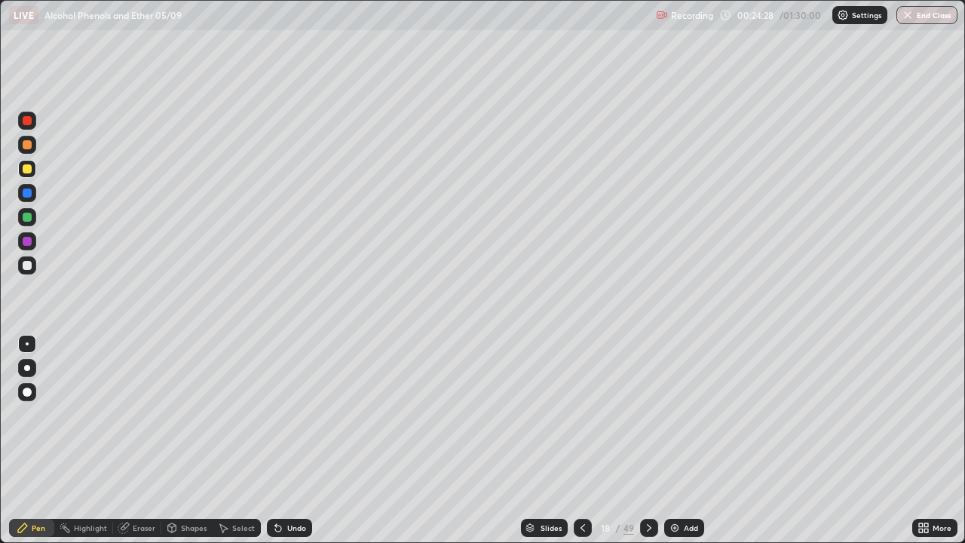
click at [579, 440] on icon at bounding box center [583, 528] width 12 height 12
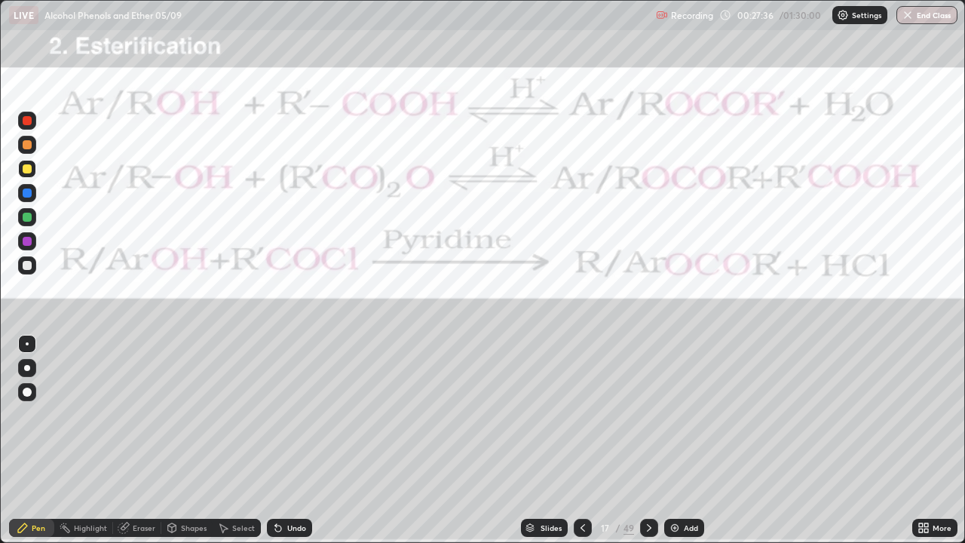
click at [647, 440] on icon at bounding box center [649, 528] width 12 height 12
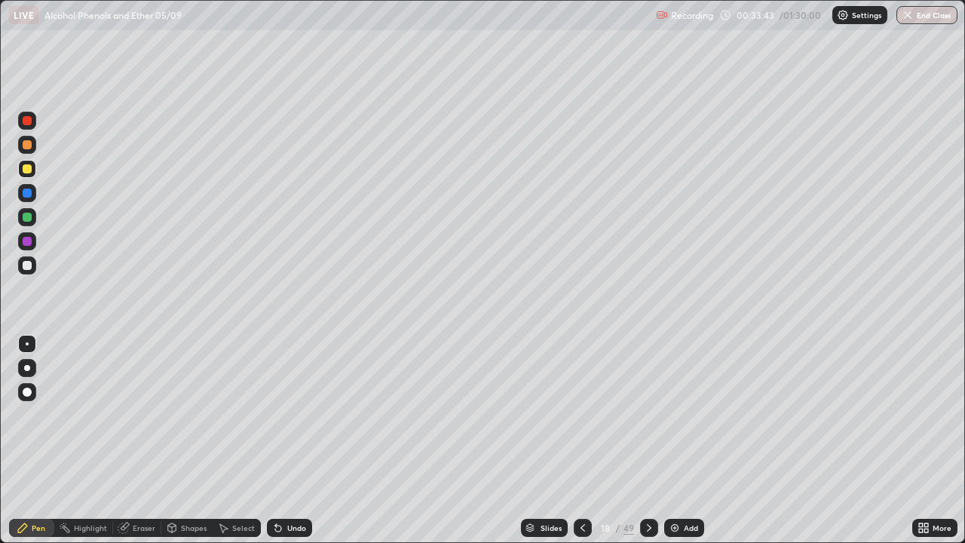
click at [26, 266] on div at bounding box center [27, 265] width 9 height 9
click at [647, 440] on icon at bounding box center [649, 528] width 12 height 12
click at [651, 440] on div at bounding box center [649, 528] width 18 height 18
click at [27, 195] on div at bounding box center [27, 193] width 9 height 9
click at [284, 440] on div "Undo" at bounding box center [289, 528] width 45 height 18
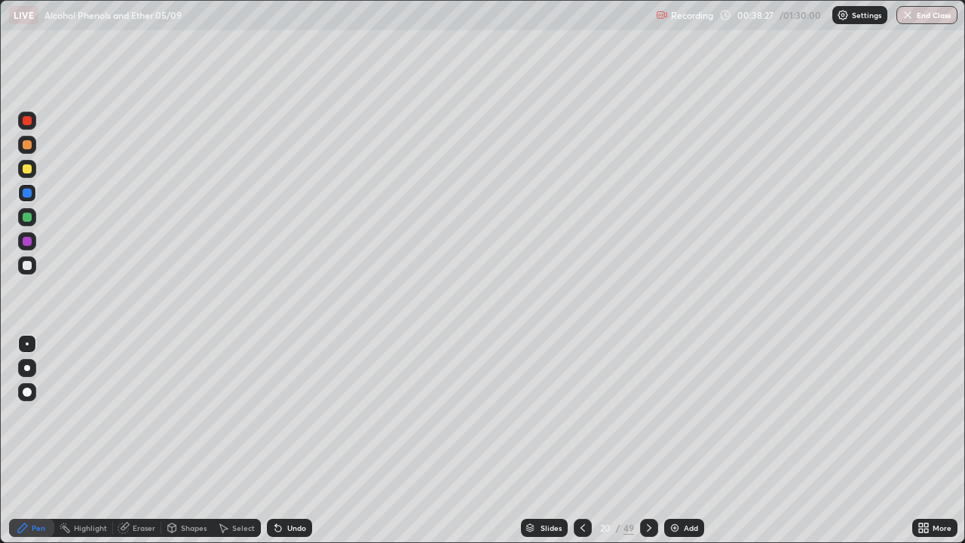
click at [287, 440] on div "Undo" at bounding box center [296, 528] width 19 height 8
click at [284, 440] on div "Undo" at bounding box center [289, 528] width 45 height 18
click at [652, 440] on div at bounding box center [649, 528] width 18 height 30
click at [583, 440] on icon at bounding box center [583, 528] width 12 height 12
click at [34, 264] on div at bounding box center [27, 265] width 18 height 18
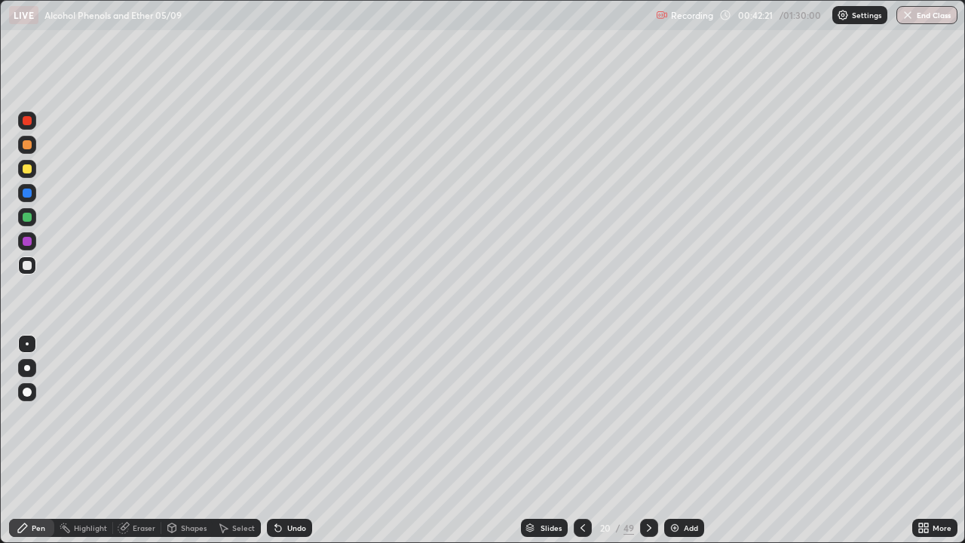
click at [647, 440] on icon at bounding box center [649, 528] width 12 height 12
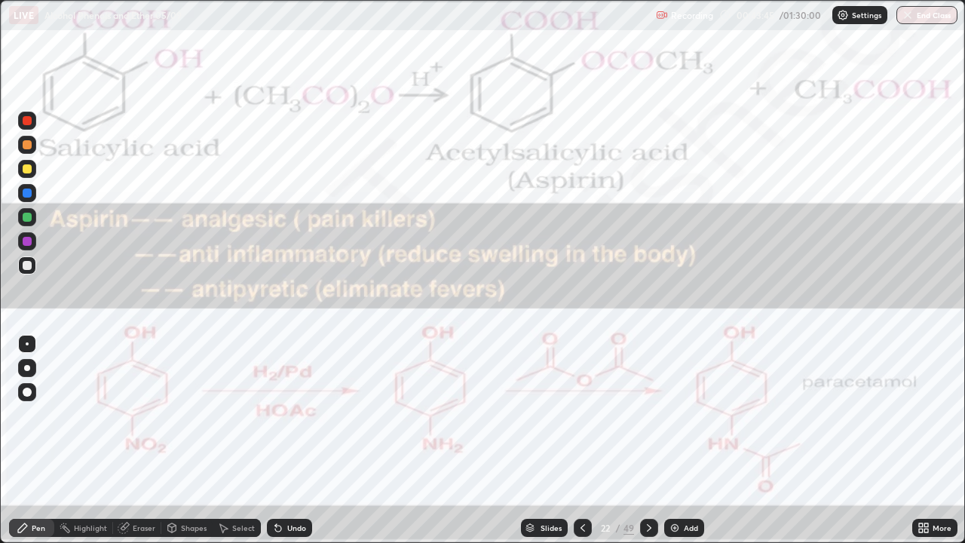
click at [587, 440] on div at bounding box center [583, 528] width 18 height 18
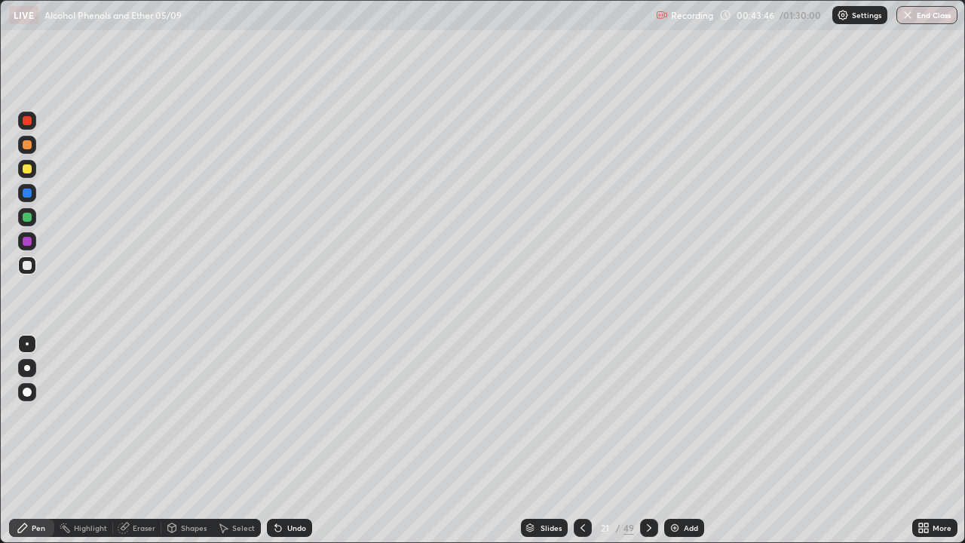
click at [678, 440] on img at bounding box center [675, 528] width 12 height 12
click at [297, 440] on div "Undo" at bounding box center [296, 528] width 19 height 8
click at [296, 440] on div "Undo" at bounding box center [296, 528] width 19 height 8
click at [295, 440] on div "Undo" at bounding box center [296, 528] width 19 height 8
click at [293, 440] on div "Undo" at bounding box center [296, 528] width 19 height 8
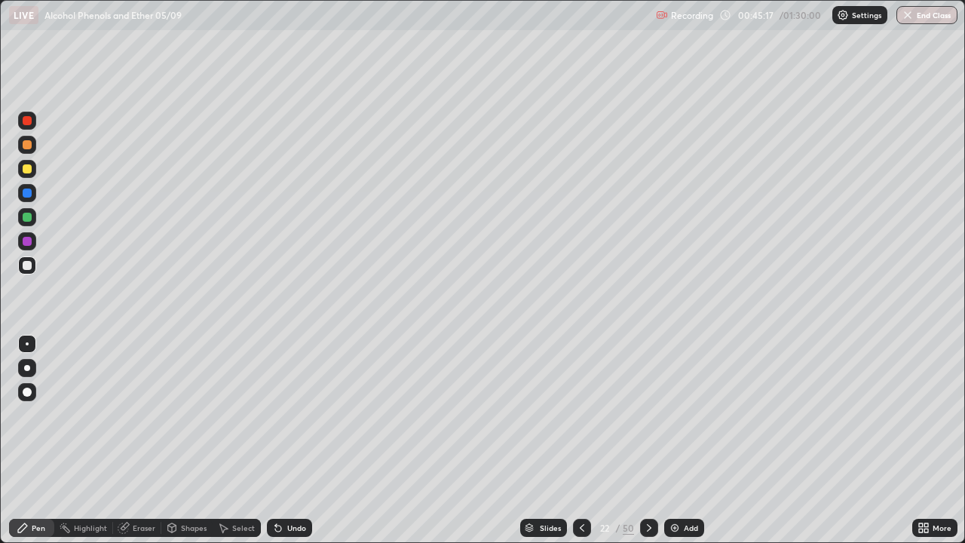
click at [288, 440] on div "Undo" at bounding box center [296, 528] width 19 height 8
click at [284, 440] on div "Undo" at bounding box center [289, 528] width 45 height 18
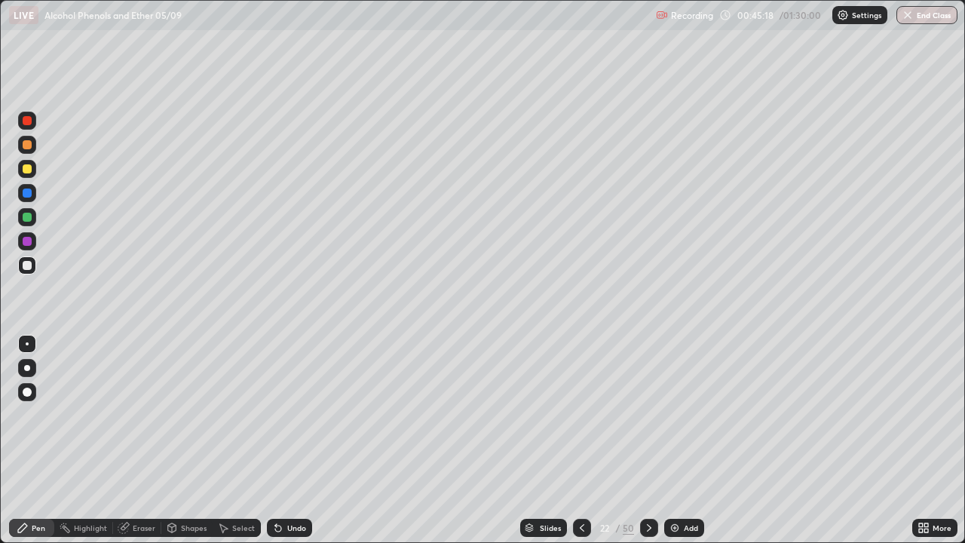
click at [284, 440] on div "Undo" at bounding box center [289, 528] width 45 height 18
click at [283, 440] on div "Undo" at bounding box center [289, 528] width 45 height 18
click at [282, 440] on icon at bounding box center [278, 528] width 12 height 12
click at [275, 440] on icon at bounding box center [276, 525] width 2 height 2
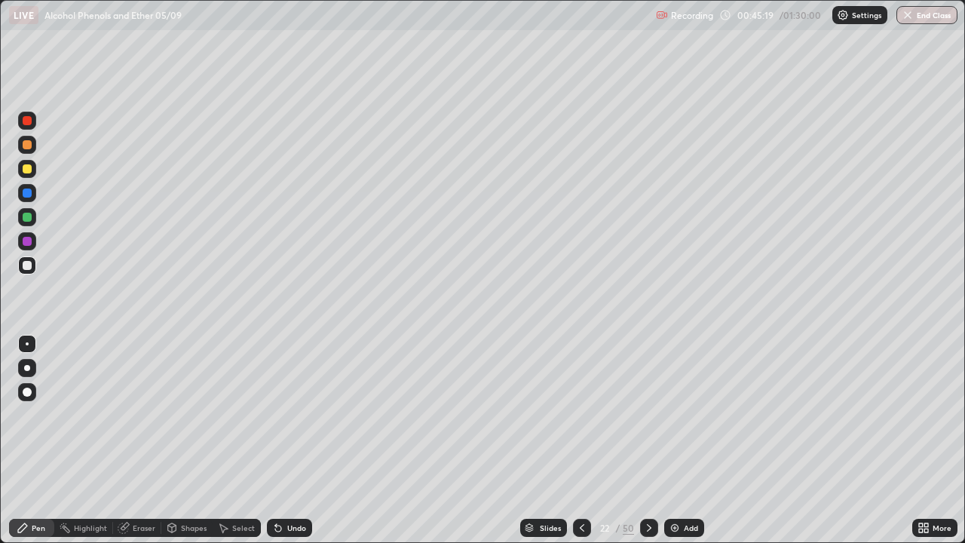
click at [275, 440] on icon at bounding box center [276, 525] width 2 height 2
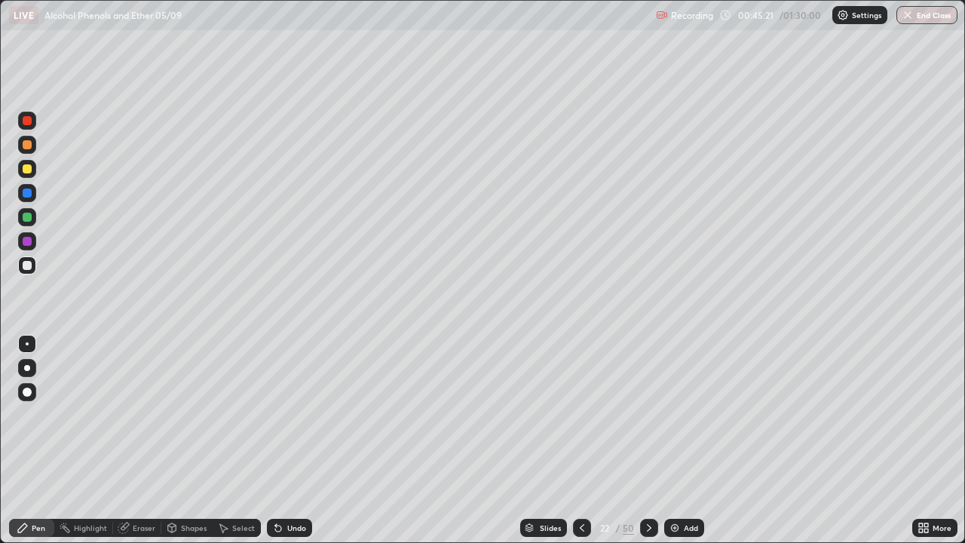
click at [275, 440] on icon at bounding box center [276, 525] width 2 height 2
click at [275, 440] on icon at bounding box center [278, 528] width 12 height 12
click at [275, 440] on icon at bounding box center [276, 525] width 2 height 2
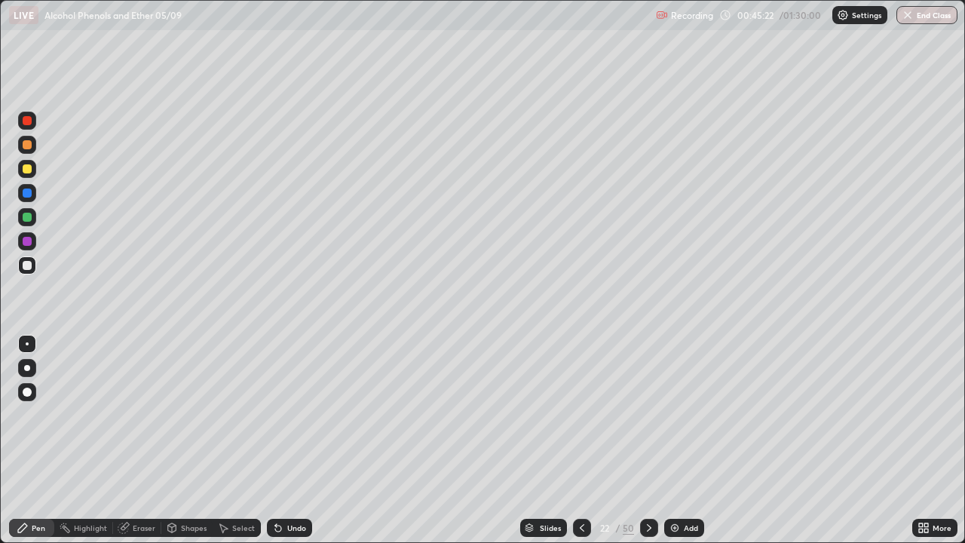
click at [275, 440] on icon at bounding box center [276, 525] width 2 height 2
click at [297, 440] on div "Undo" at bounding box center [296, 528] width 19 height 8
click at [30, 167] on div at bounding box center [27, 168] width 9 height 9
click at [284, 440] on div "Undo" at bounding box center [289, 528] width 45 height 18
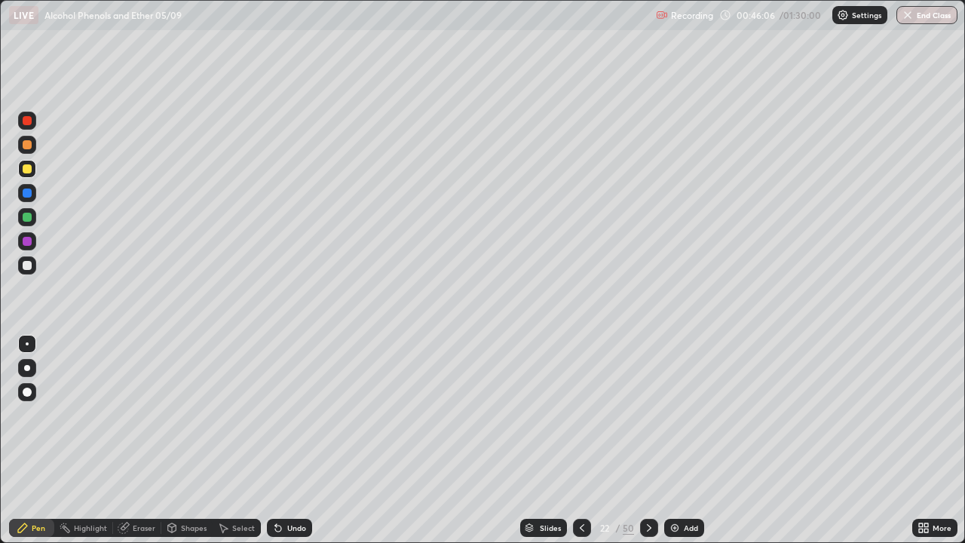
click at [284, 440] on div "Undo" at bounding box center [289, 528] width 45 height 18
click at [24, 264] on div at bounding box center [27, 265] width 9 height 9
click at [29, 123] on div at bounding box center [27, 120] width 9 height 9
click at [302, 440] on div "Undo" at bounding box center [289, 528] width 45 height 18
click at [24, 169] on div at bounding box center [27, 168] width 9 height 9
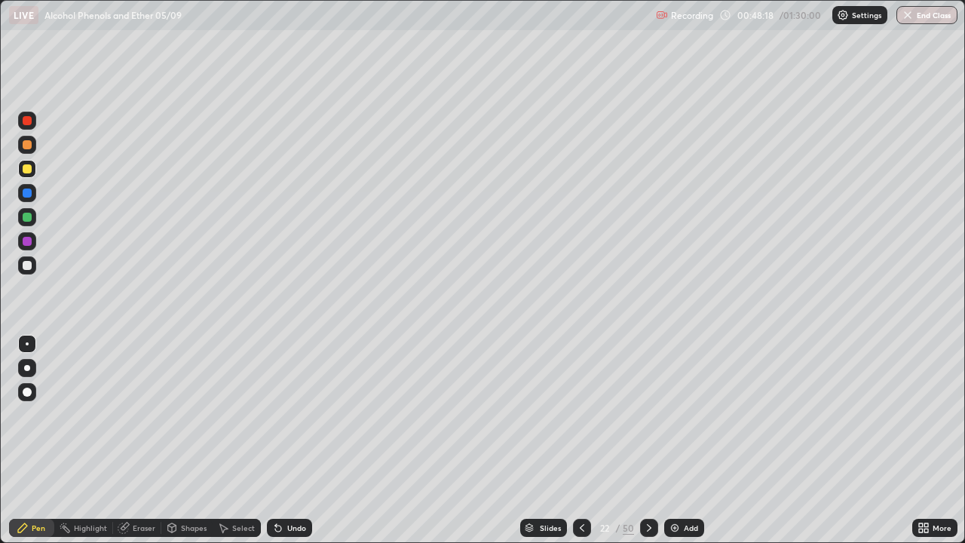
click at [87, 440] on div "Highlight" at bounding box center [90, 528] width 33 height 8
click at [581, 440] on icon at bounding box center [582, 528] width 12 height 12
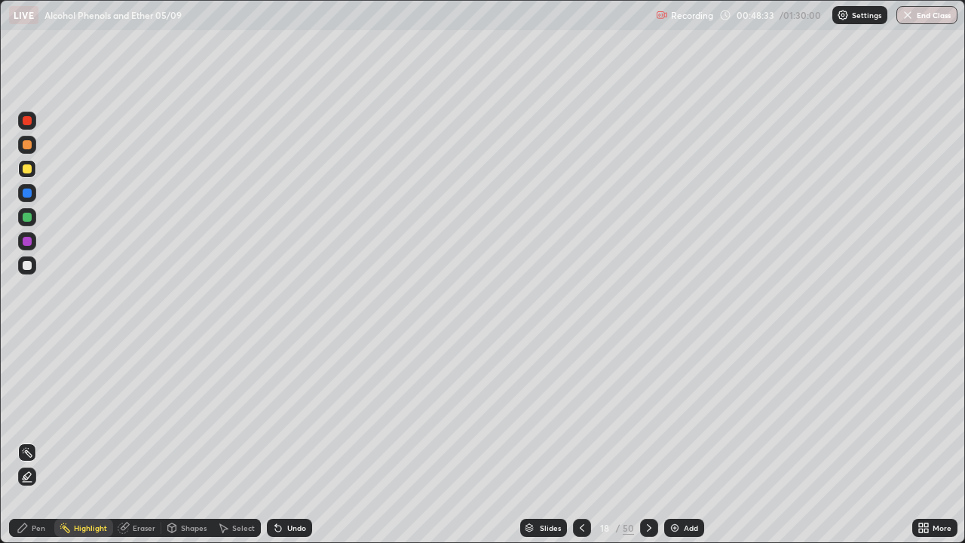
click at [581, 440] on icon at bounding box center [582, 528] width 12 height 12
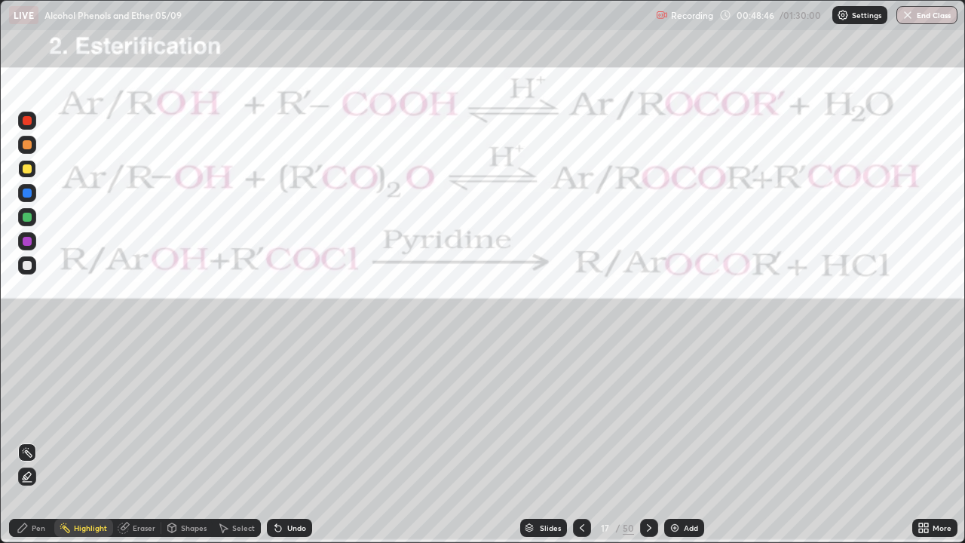
click at [648, 440] on icon at bounding box center [649, 528] width 12 height 12
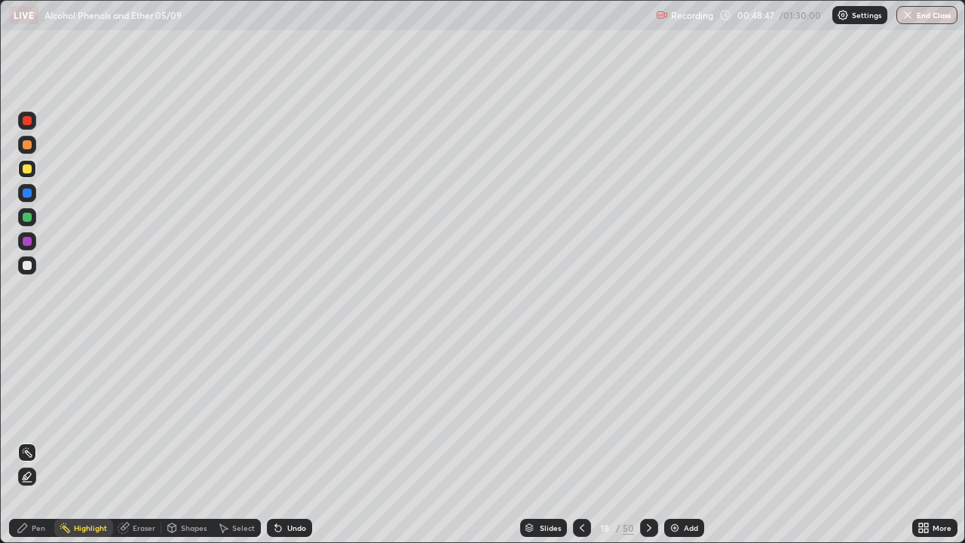
click at [649, 440] on icon at bounding box center [649, 528] width 12 height 12
click at [648, 440] on icon at bounding box center [649, 528] width 5 height 8
click at [648, 440] on icon at bounding box center [649, 528] width 12 height 12
click at [38, 440] on div "Pen" at bounding box center [39, 528] width 14 height 8
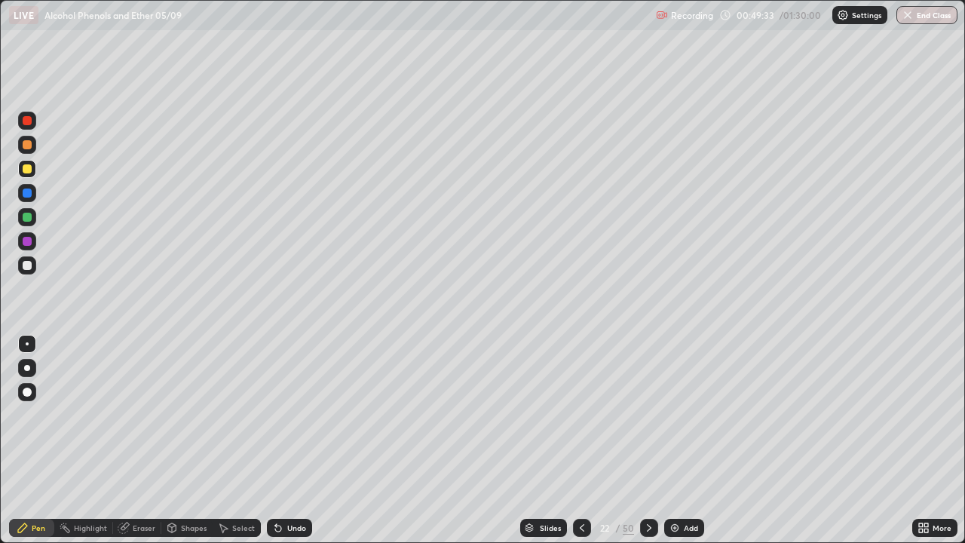
click at [676, 440] on img at bounding box center [675, 528] width 12 height 12
click at [27, 266] on div at bounding box center [27, 265] width 9 height 9
click at [284, 440] on div "Undo" at bounding box center [289, 528] width 45 height 18
click at [287, 440] on div "Undo" at bounding box center [296, 528] width 19 height 8
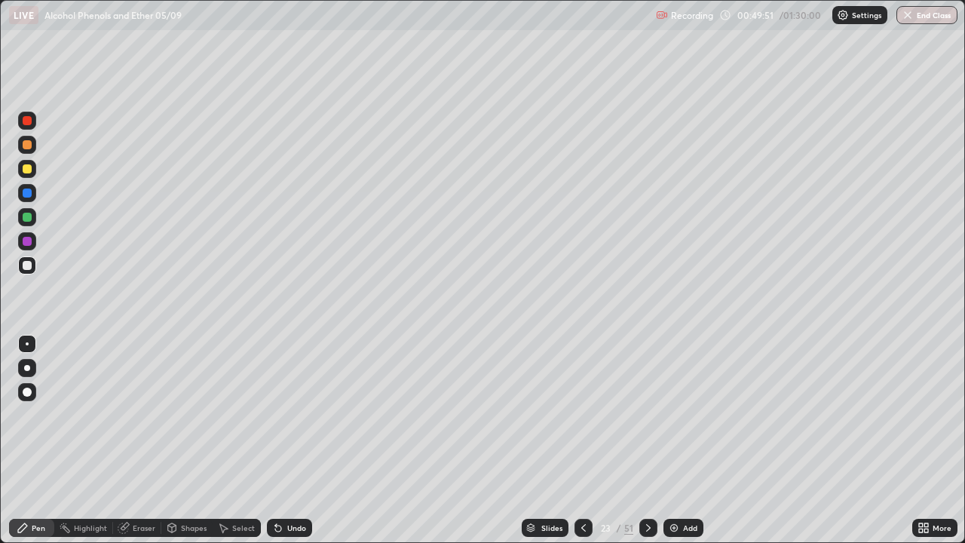
click at [287, 440] on div "Undo" at bounding box center [296, 528] width 19 height 8
click at [284, 440] on div "Undo" at bounding box center [289, 528] width 45 height 18
click at [283, 440] on div "Undo" at bounding box center [289, 528] width 45 height 18
click at [280, 440] on div "Undo" at bounding box center [289, 528] width 45 height 18
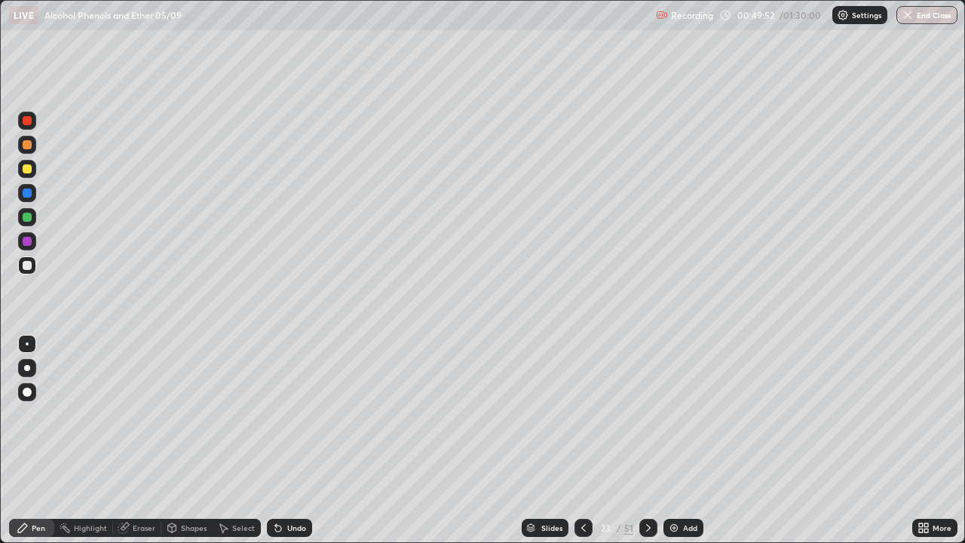
click at [280, 440] on div "Undo" at bounding box center [289, 528] width 45 height 18
click at [279, 440] on icon at bounding box center [278, 528] width 12 height 12
click at [280, 440] on div "Undo" at bounding box center [289, 528] width 45 height 18
click at [290, 440] on div "Undo" at bounding box center [289, 528] width 45 height 18
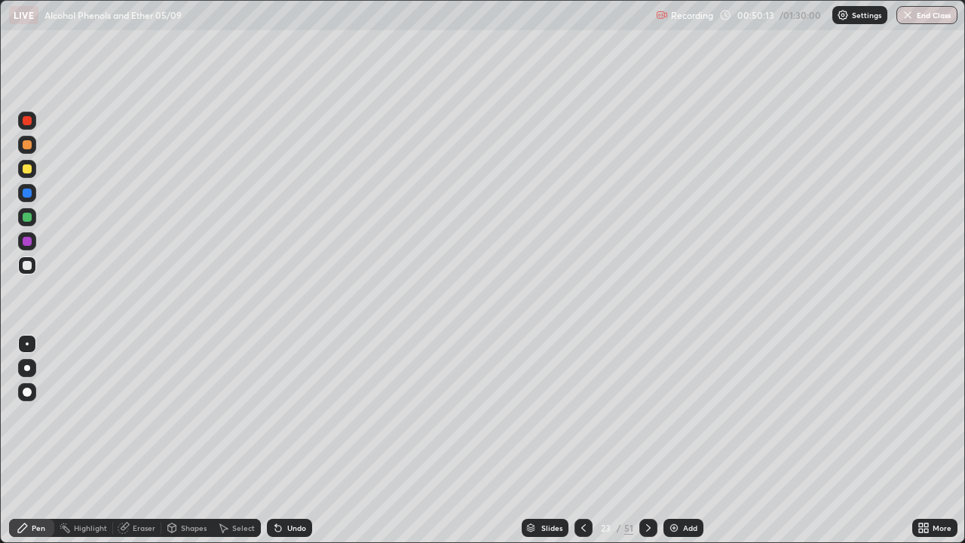
click at [290, 440] on div "Undo" at bounding box center [296, 528] width 19 height 8
click at [33, 124] on div at bounding box center [27, 121] width 18 height 18
click at [19, 266] on div at bounding box center [27, 265] width 18 height 18
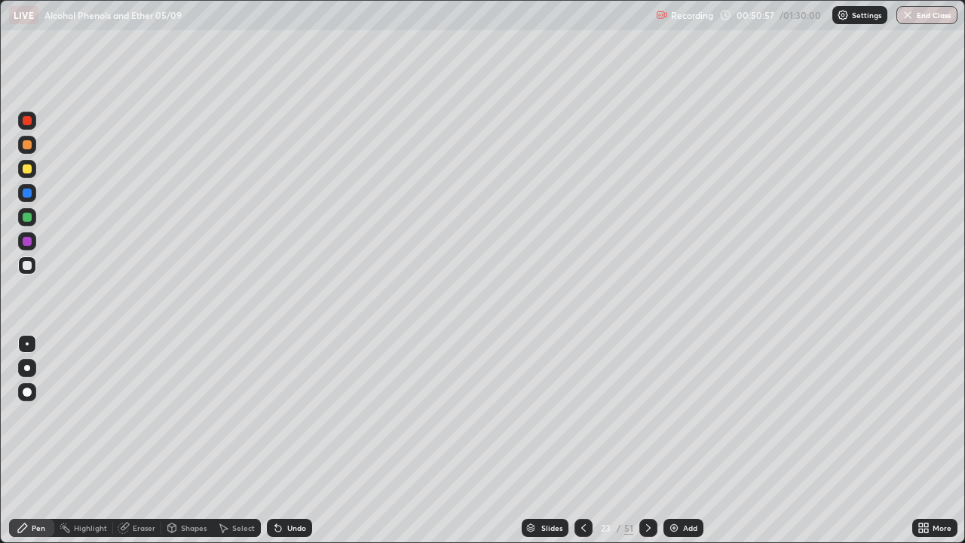
click at [284, 440] on div "Undo" at bounding box center [289, 528] width 45 height 18
click at [290, 440] on div "Undo" at bounding box center [296, 528] width 19 height 8
click at [293, 440] on div "Undo" at bounding box center [296, 528] width 19 height 8
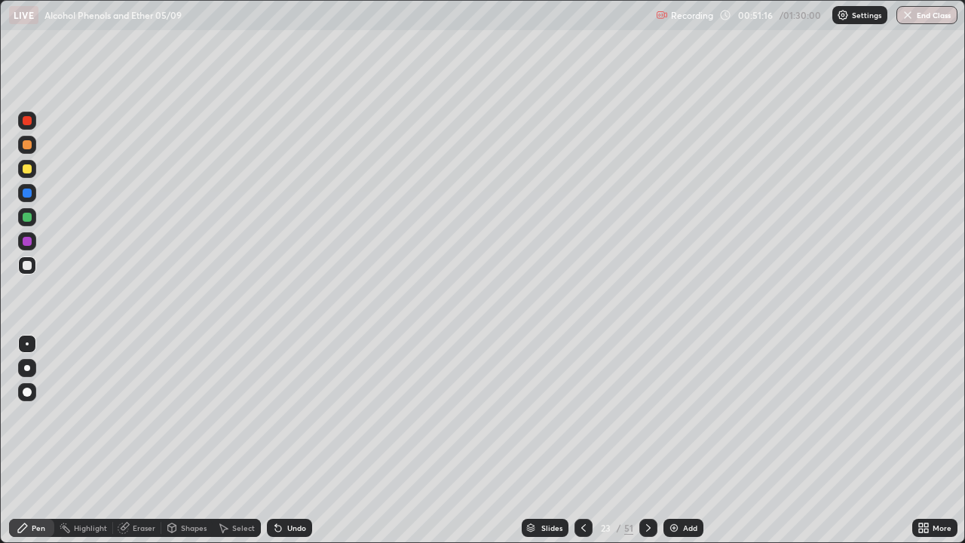
click at [291, 440] on div "Undo" at bounding box center [296, 528] width 19 height 8
click at [293, 440] on div "Undo" at bounding box center [296, 528] width 19 height 8
click at [29, 221] on div at bounding box center [27, 217] width 9 height 9
click at [102, 440] on div "Highlight" at bounding box center [90, 528] width 33 height 8
click at [42, 440] on div "Pen" at bounding box center [39, 528] width 14 height 8
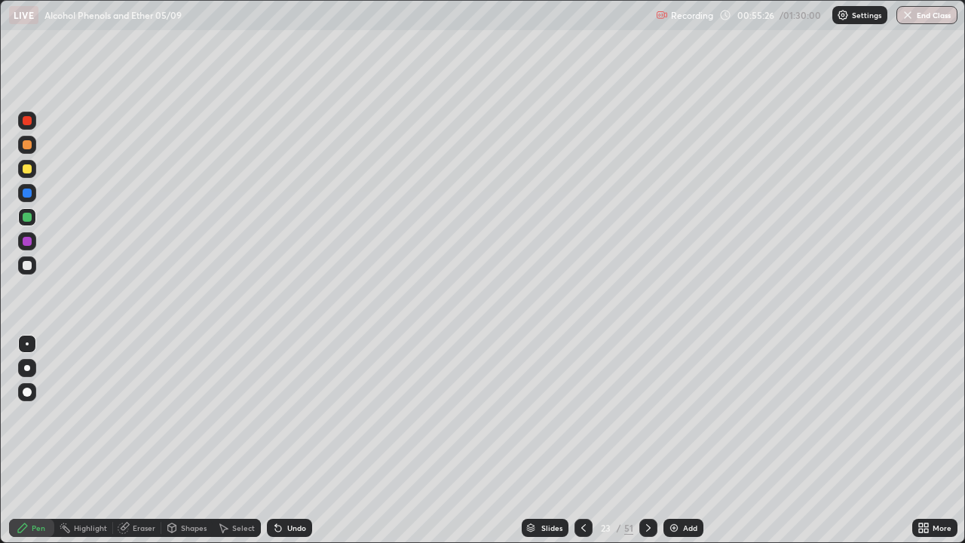
click at [288, 440] on div "Undo" at bounding box center [296, 528] width 19 height 8
click at [287, 440] on div "Undo" at bounding box center [296, 528] width 19 height 8
click at [288, 440] on div "Undo" at bounding box center [296, 528] width 19 height 8
click at [293, 440] on div "Undo" at bounding box center [296, 528] width 19 height 8
click at [31, 263] on div at bounding box center [27, 265] width 9 height 9
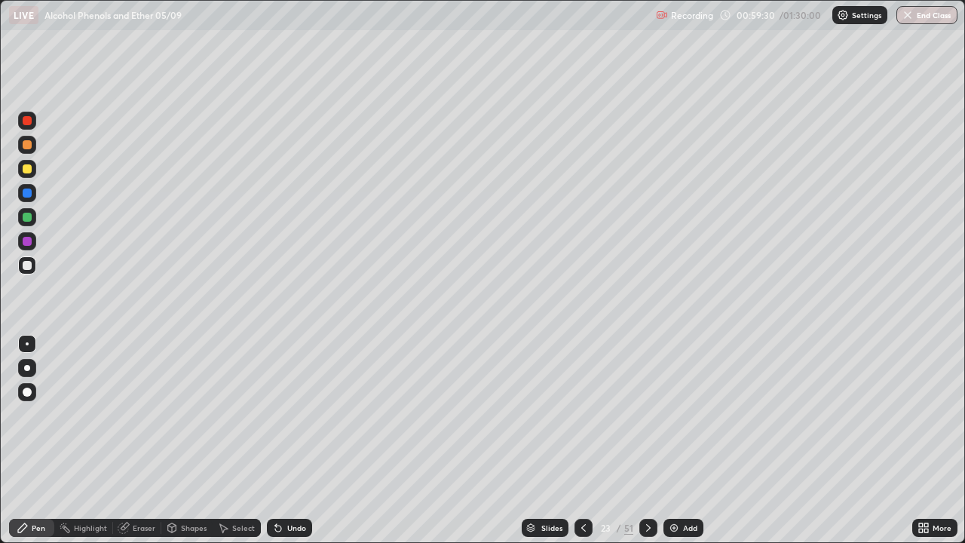
click at [581, 440] on icon at bounding box center [584, 528] width 12 height 12
click at [582, 440] on icon at bounding box center [584, 528] width 12 height 12
click at [654, 440] on div at bounding box center [648, 528] width 18 height 18
click at [647, 440] on icon at bounding box center [648, 528] width 12 height 12
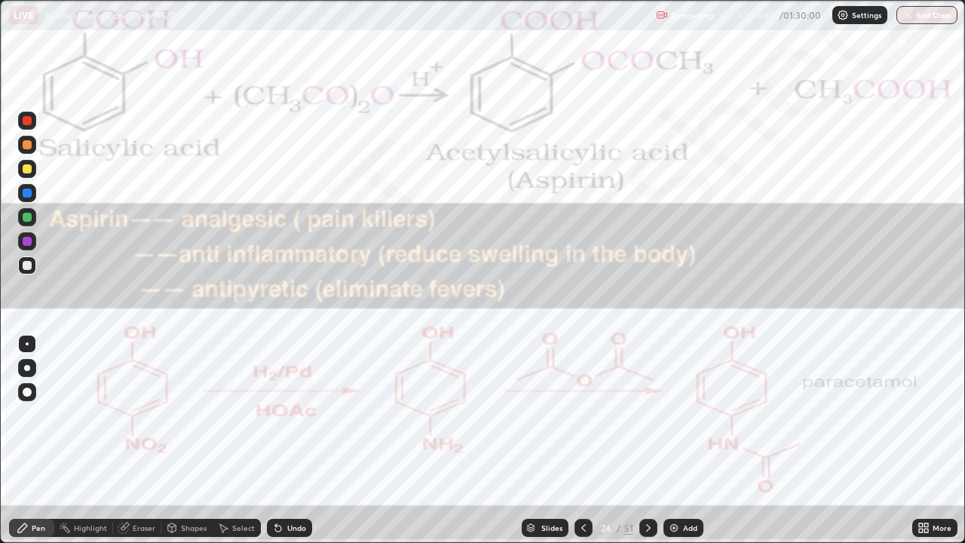
click at [27, 119] on div at bounding box center [27, 120] width 9 height 9
click at [675, 440] on img at bounding box center [674, 528] width 12 height 12
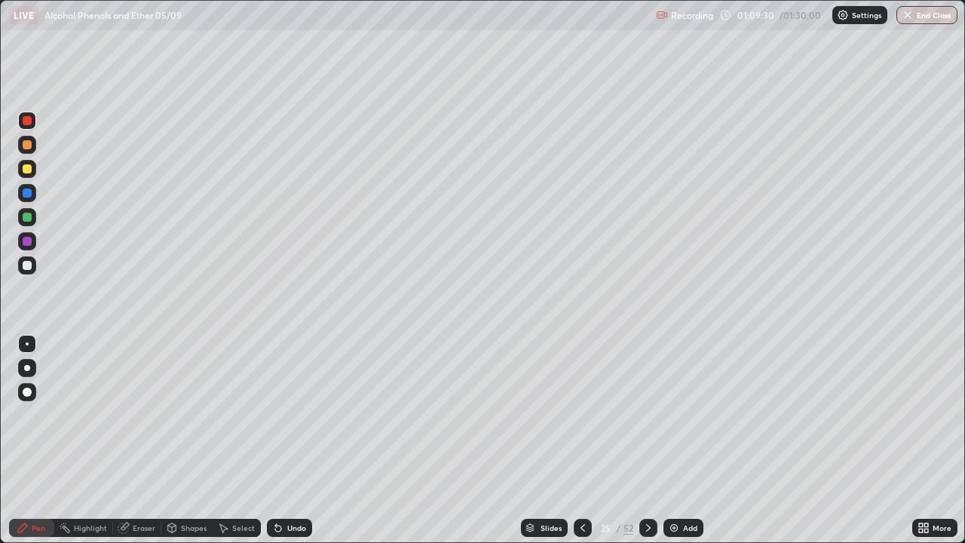
click at [27, 168] on div at bounding box center [27, 168] width 9 height 9
click at [287, 440] on div "Undo" at bounding box center [296, 528] width 19 height 8
click at [285, 440] on div "Undo" at bounding box center [289, 528] width 45 height 18
click at [284, 440] on div "Undo" at bounding box center [289, 528] width 45 height 18
click at [285, 440] on div "Undo" at bounding box center [289, 528] width 45 height 18
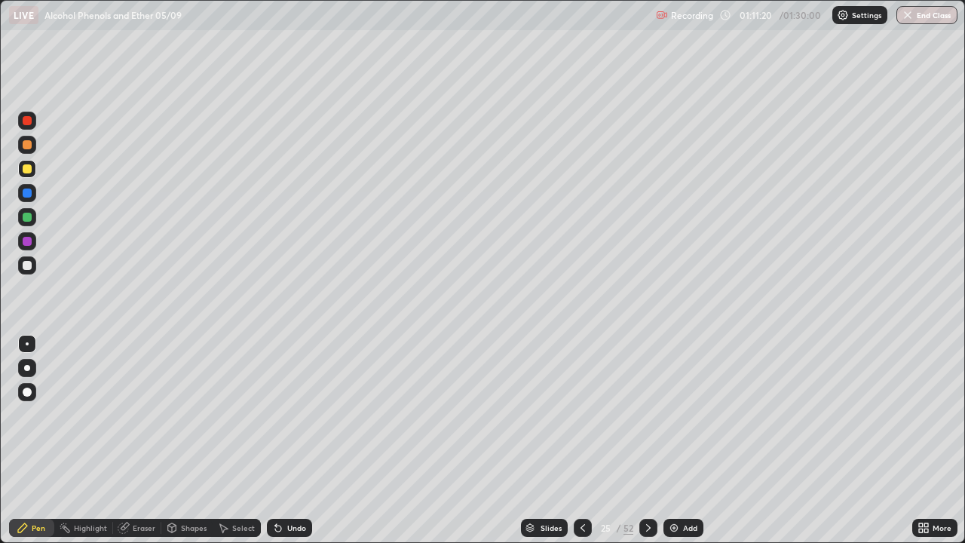
click at [581, 440] on icon at bounding box center [583, 528] width 12 height 12
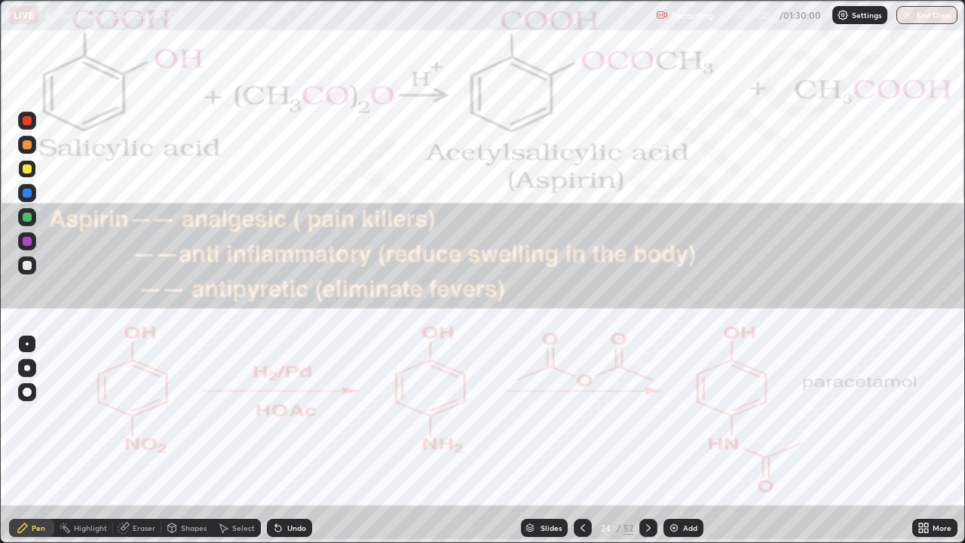
click at [647, 440] on icon at bounding box center [648, 528] width 12 height 12
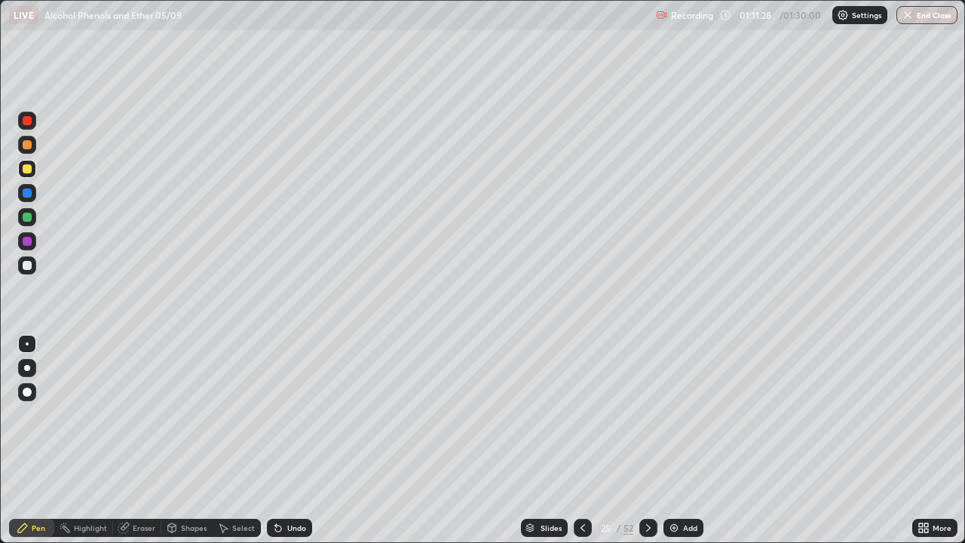
click at [577, 440] on icon at bounding box center [583, 528] width 12 height 12
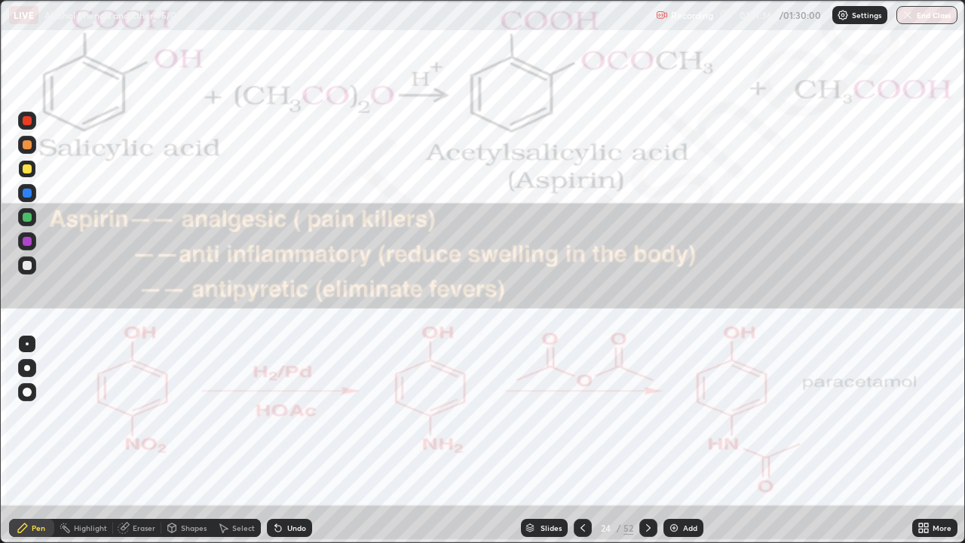
click at [647, 440] on icon at bounding box center [648, 528] width 12 height 12
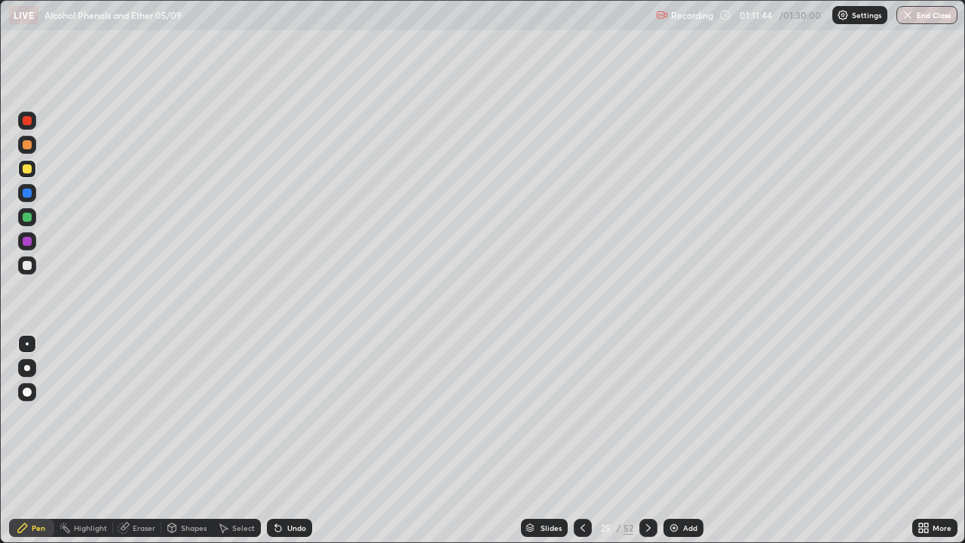
click at [584, 440] on div at bounding box center [583, 528] width 18 height 18
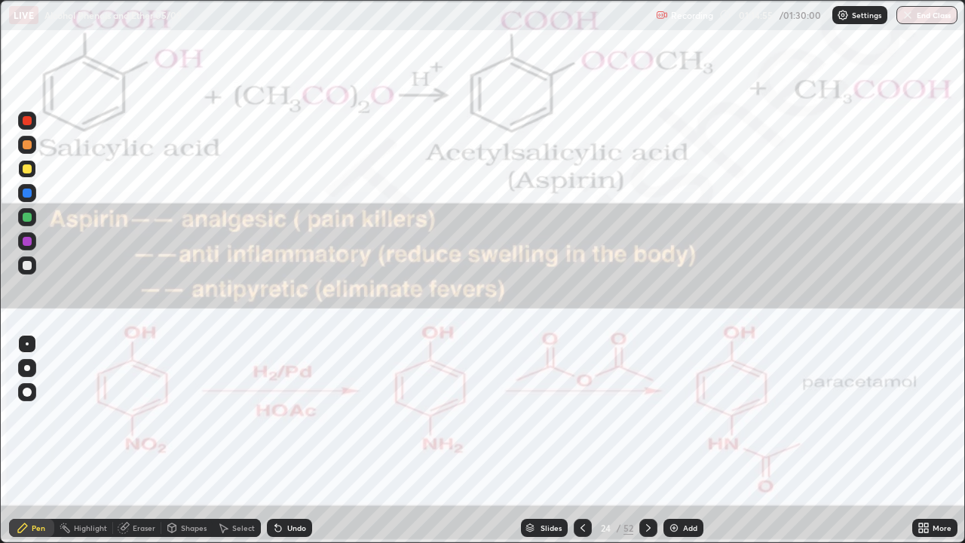
click at [33, 122] on div at bounding box center [27, 121] width 18 height 18
click at [581, 440] on icon at bounding box center [583, 528] width 12 height 12
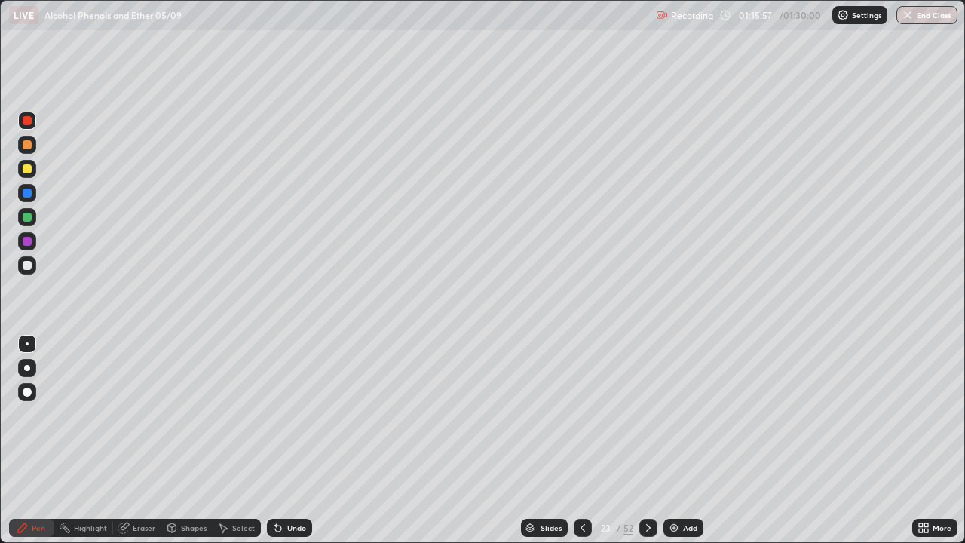
click at [647, 440] on icon at bounding box center [648, 528] width 12 height 12
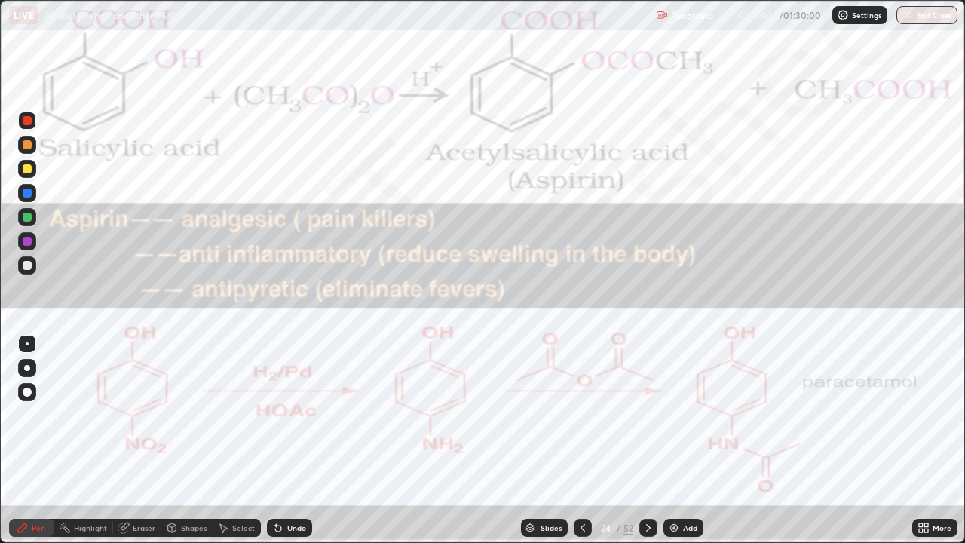
click at [139, 440] on div "Eraser" at bounding box center [144, 528] width 23 height 8
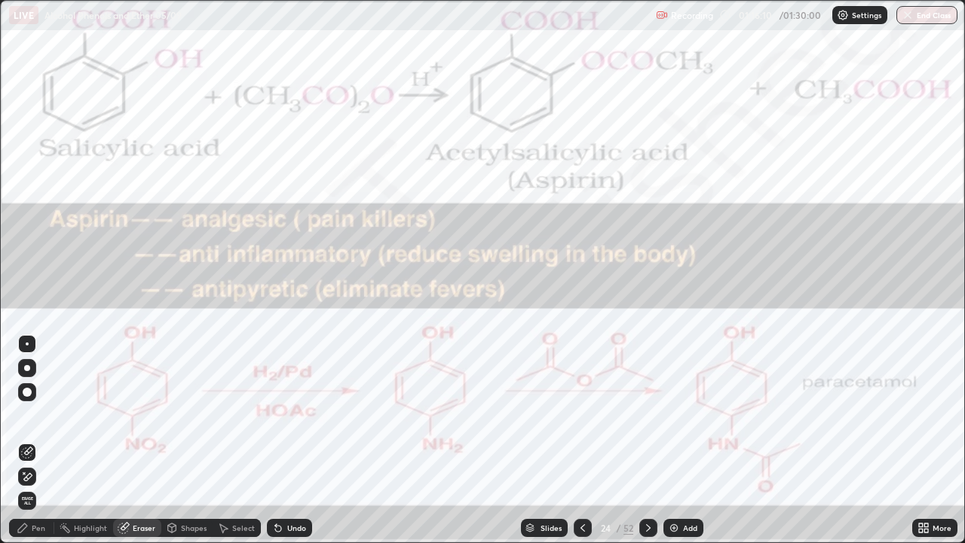
click at [31, 440] on div "Pen" at bounding box center [31, 528] width 45 height 18
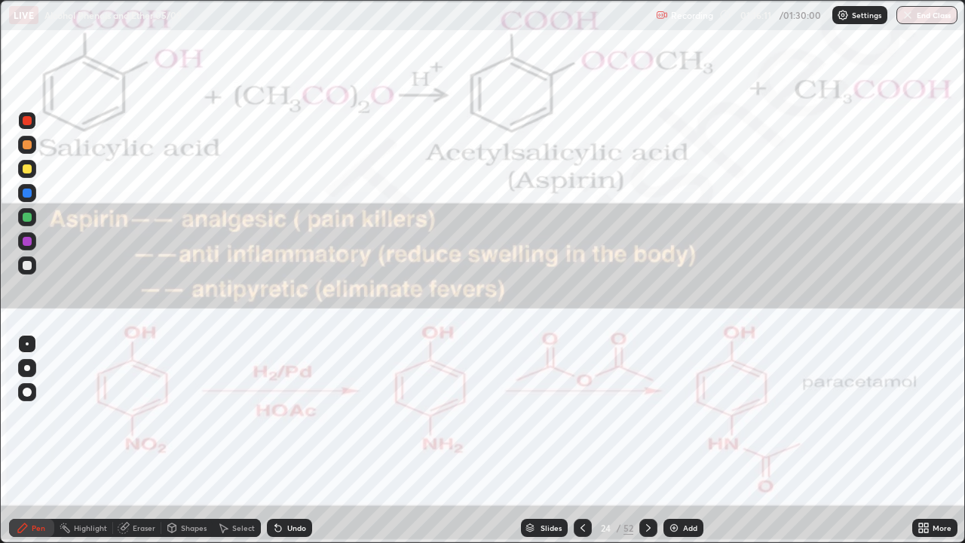
click at [35, 118] on div at bounding box center [27, 121] width 18 height 18
click at [294, 440] on div "Undo" at bounding box center [296, 528] width 19 height 8
click at [296, 440] on div "Undo" at bounding box center [296, 528] width 19 height 8
click at [298, 440] on div "Undo" at bounding box center [296, 528] width 19 height 8
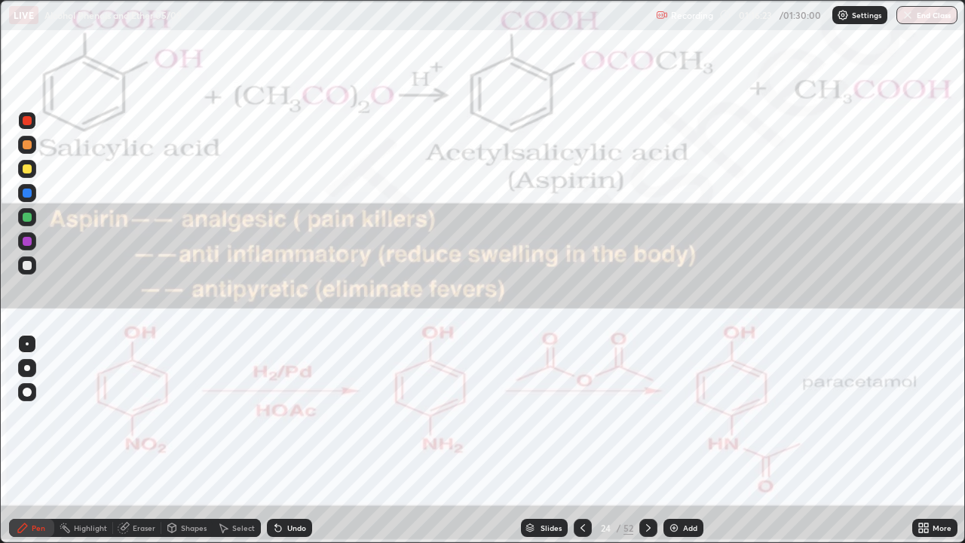
click at [298, 440] on div "Undo" at bounding box center [296, 528] width 19 height 8
click at [276, 440] on icon at bounding box center [278, 529] width 6 height 6
click at [281, 440] on icon at bounding box center [278, 528] width 12 height 12
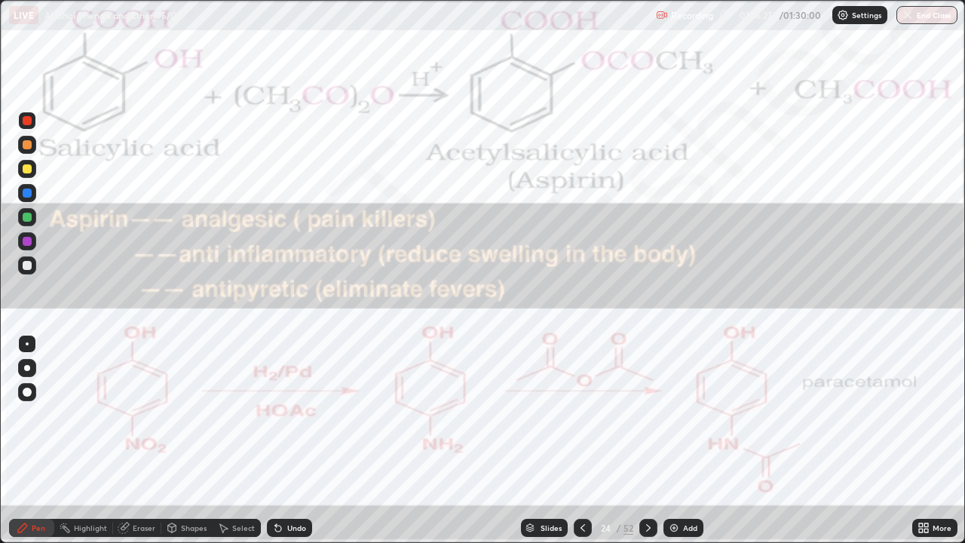
click at [281, 440] on icon at bounding box center [278, 528] width 12 height 12
click at [280, 440] on icon at bounding box center [278, 528] width 12 height 12
click at [276, 440] on icon at bounding box center [278, 529] width 6 height 6
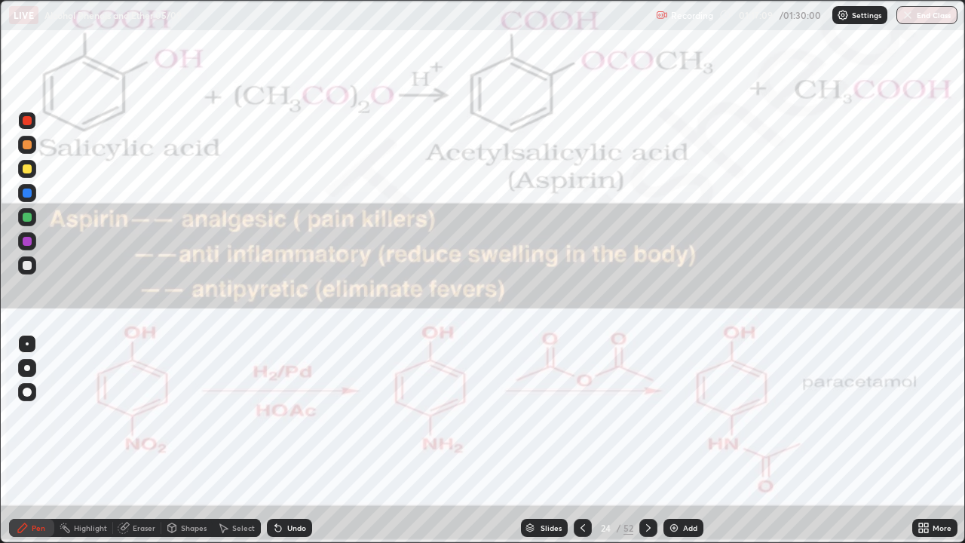
click at [37, 440] on div "Pen" at bounding box center [39, 528] width 14 height 8
click at [29, 217] on div at bounding box center [27, 217] width 9 height 9
click at [650, 440] on div at bounding box center [648, 528] width 18 height 18
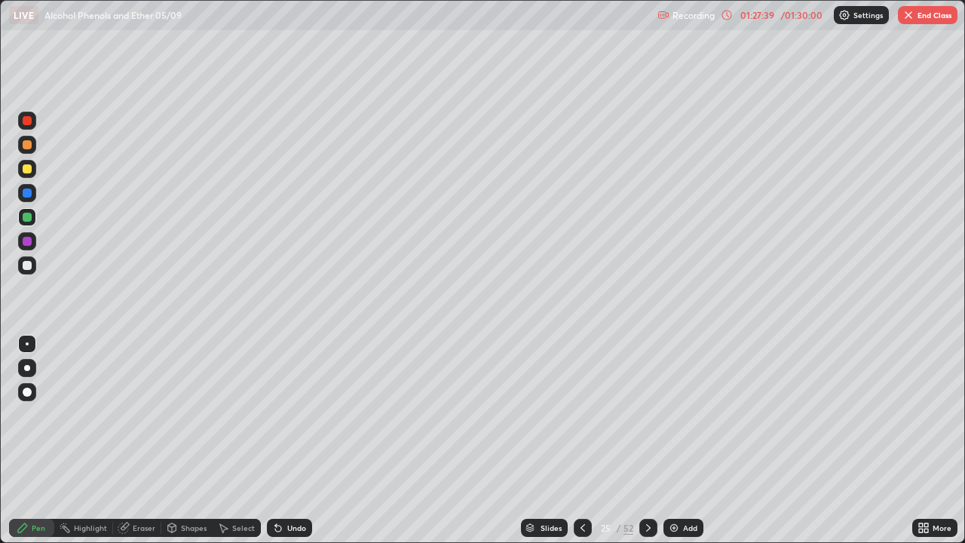
click at [918, 20] on button "End Class" at bounding box center [928, 15] width 60 height 18
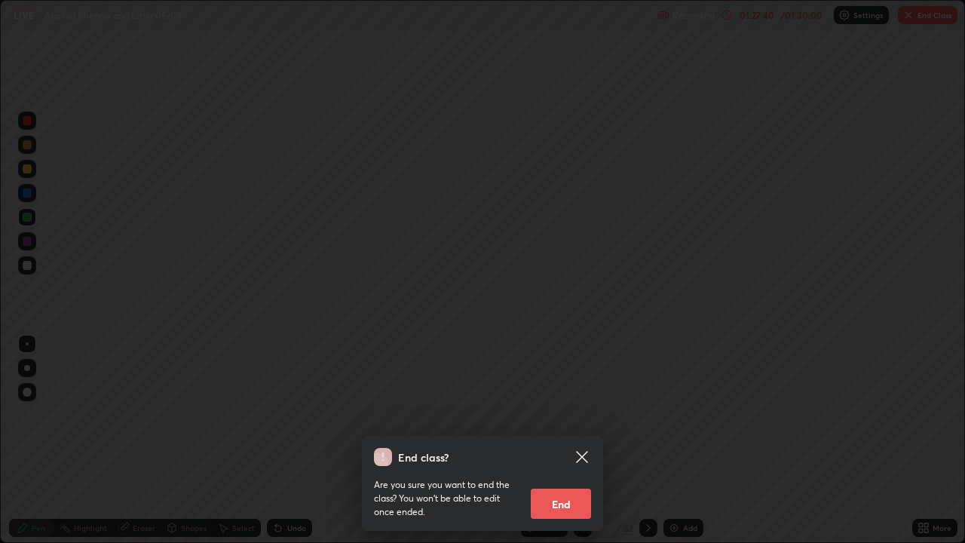
click at [575, 440] on button "End" at bounding box center [561, 504] width 60 height 30
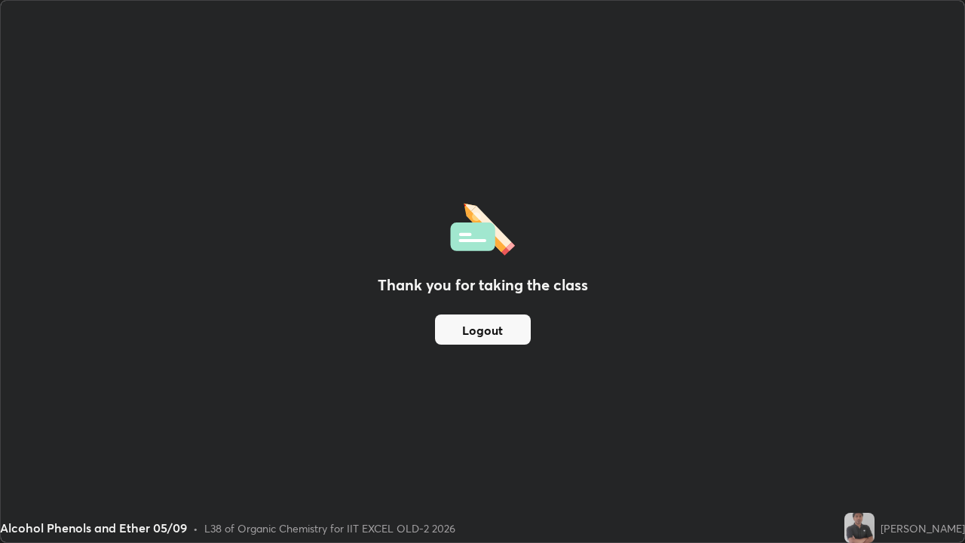
click at [483, 325] on button "Logout" at bounding box center [483, 329] width 96 height 30
